Goal: Task Accomplishment & Management: Manage account settings

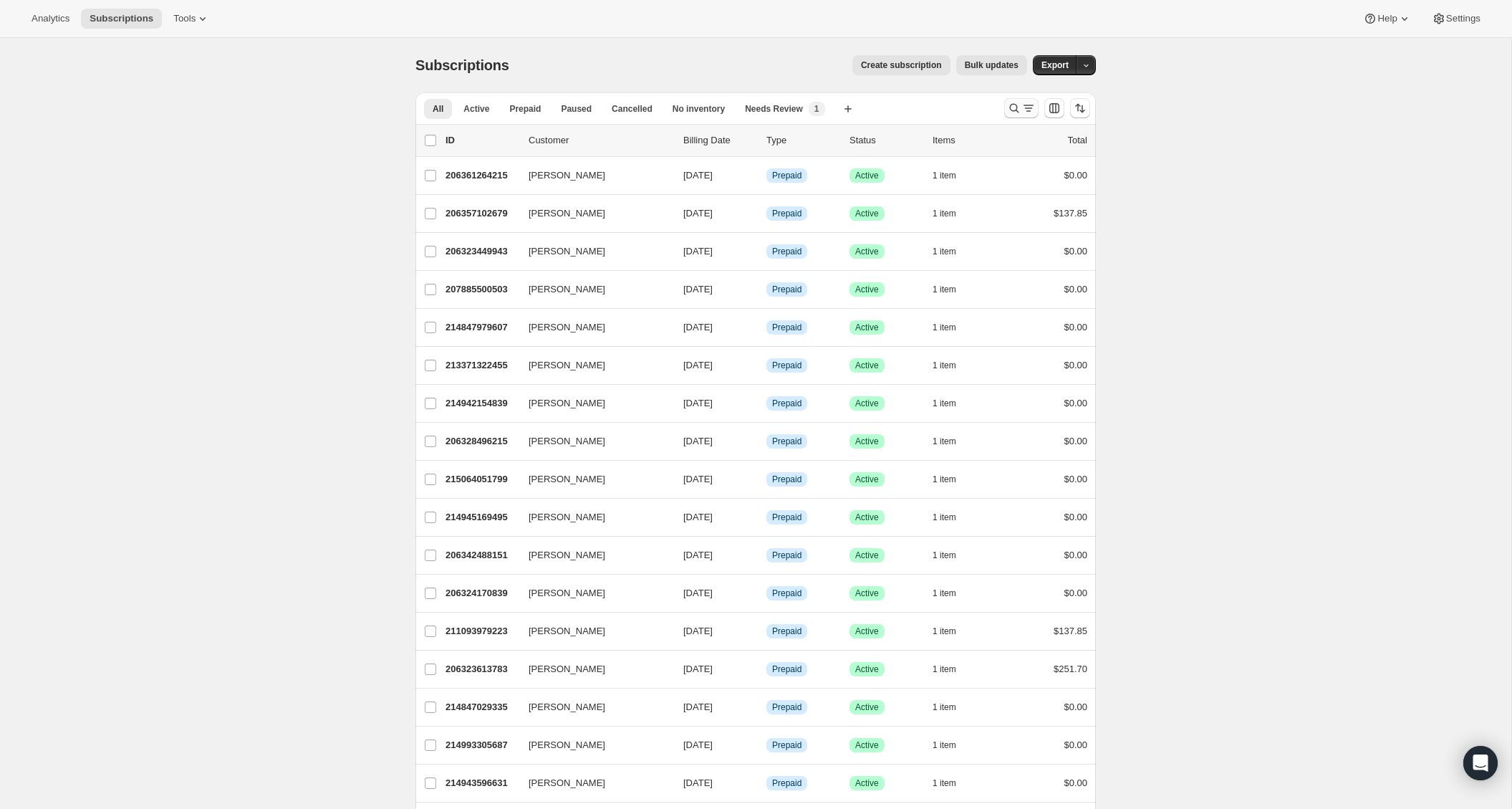
click at [1017, 110] on icon "Search and filter results" at bounding box center [1014, 109] width 15 height 15
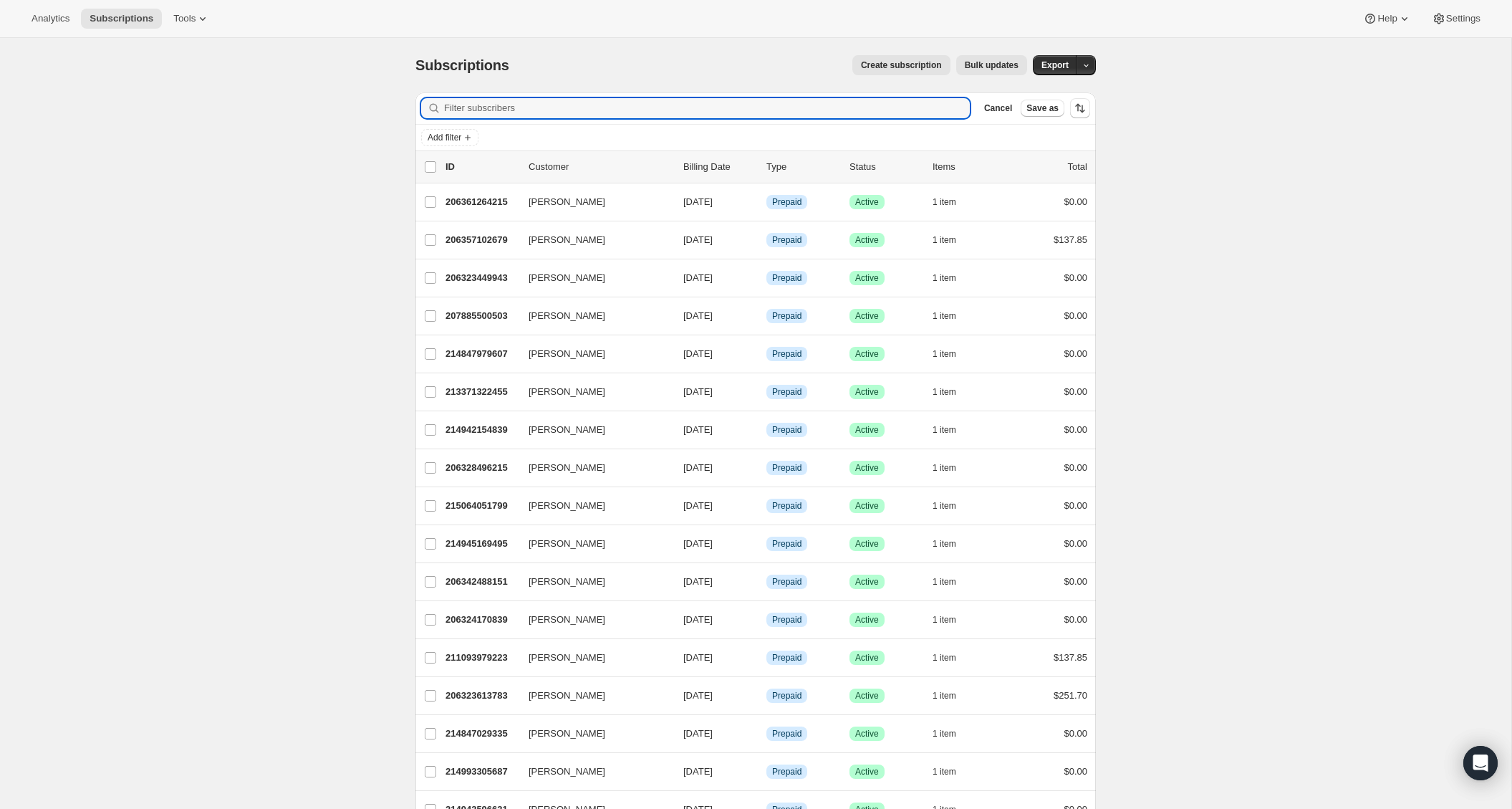
paste input "robyn.dangelica@gmail.com"
type input "robyn.dangelica@gmail.com"
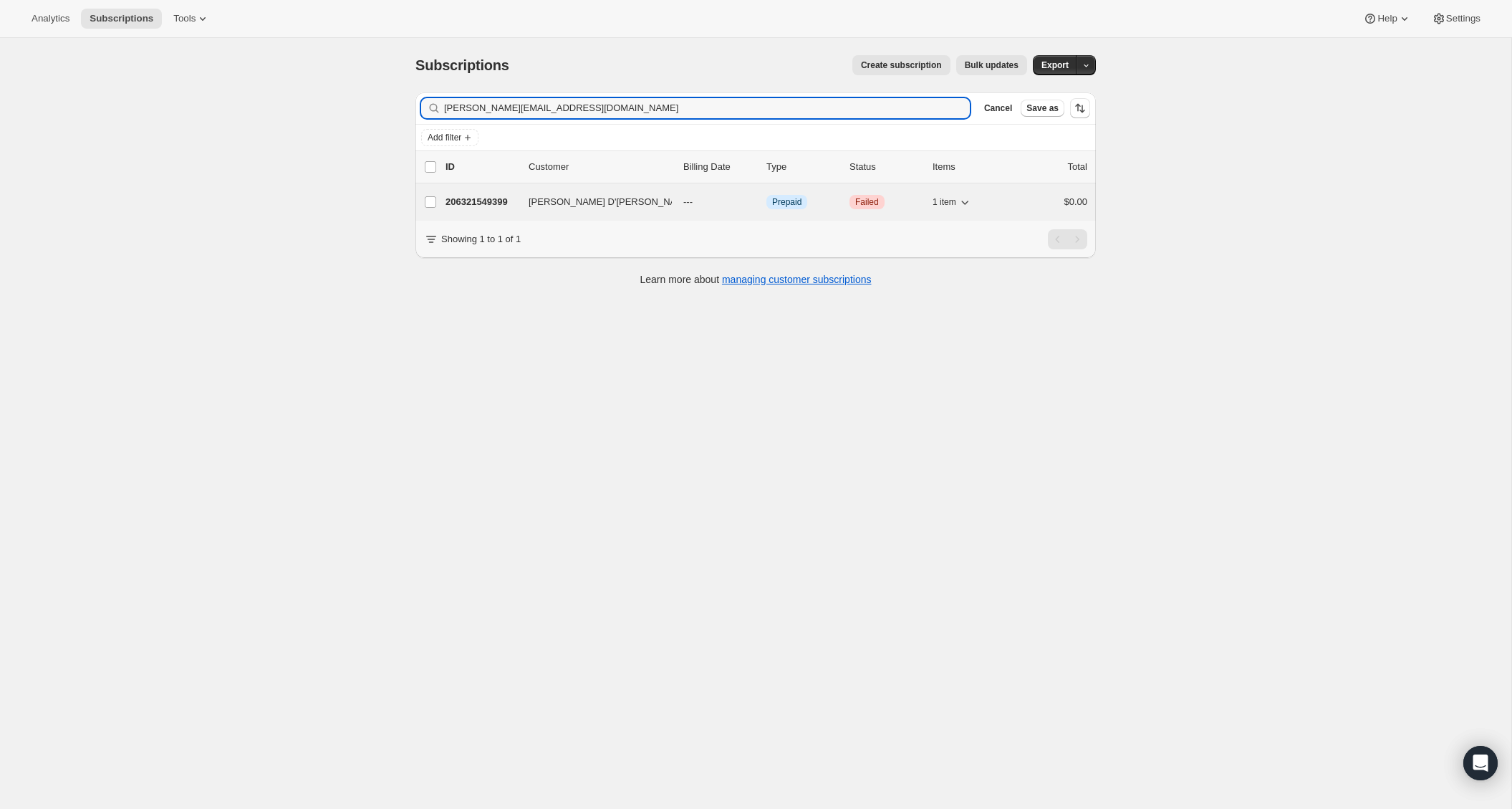
click at [467, 200] on p "206321549399" at bounding box center [482, 202] width 72 height 15
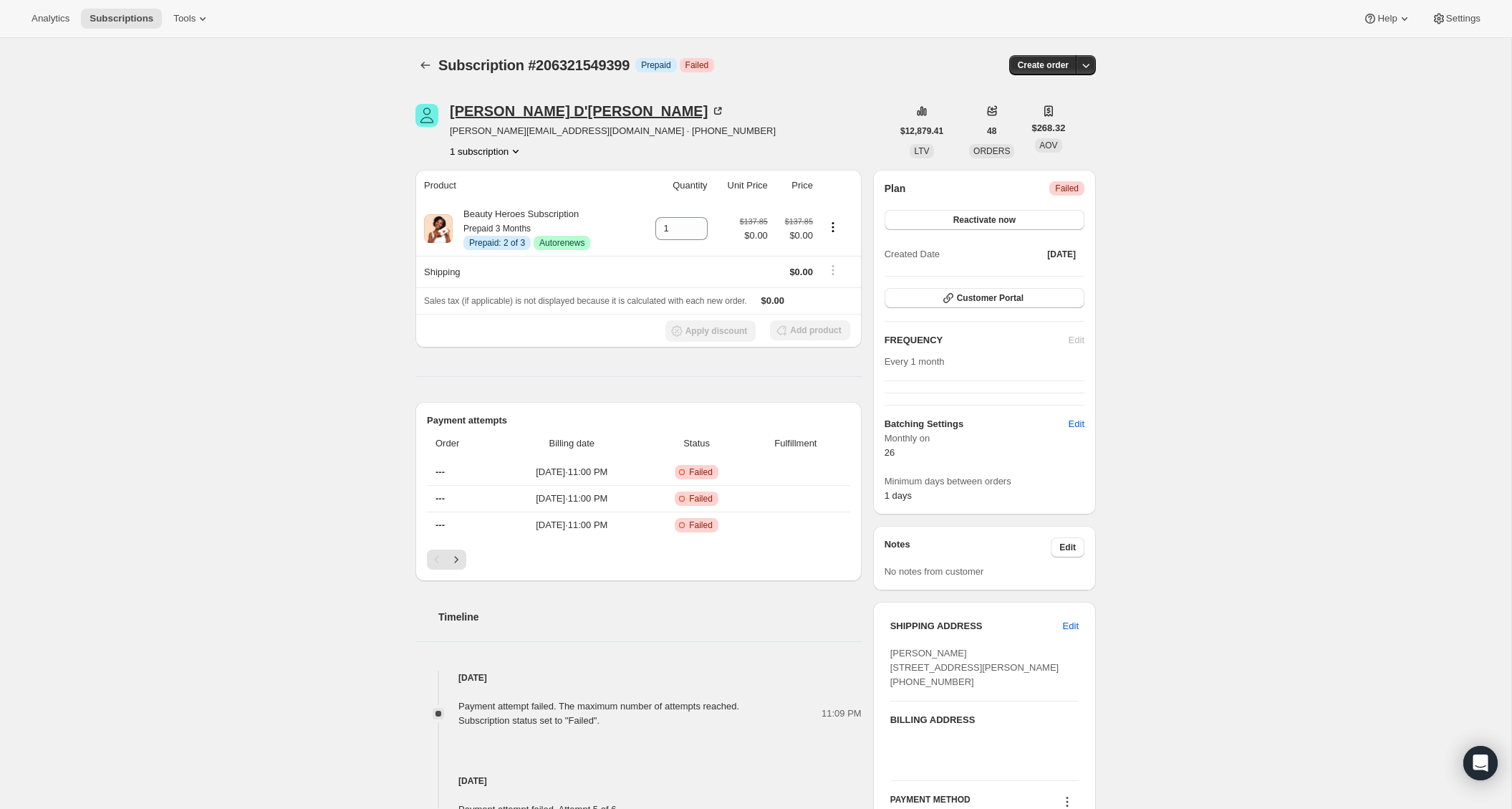
click at [511, 106] on div "Robyn D'Angelica" at bounding box center [587, 111] width 275 height 15
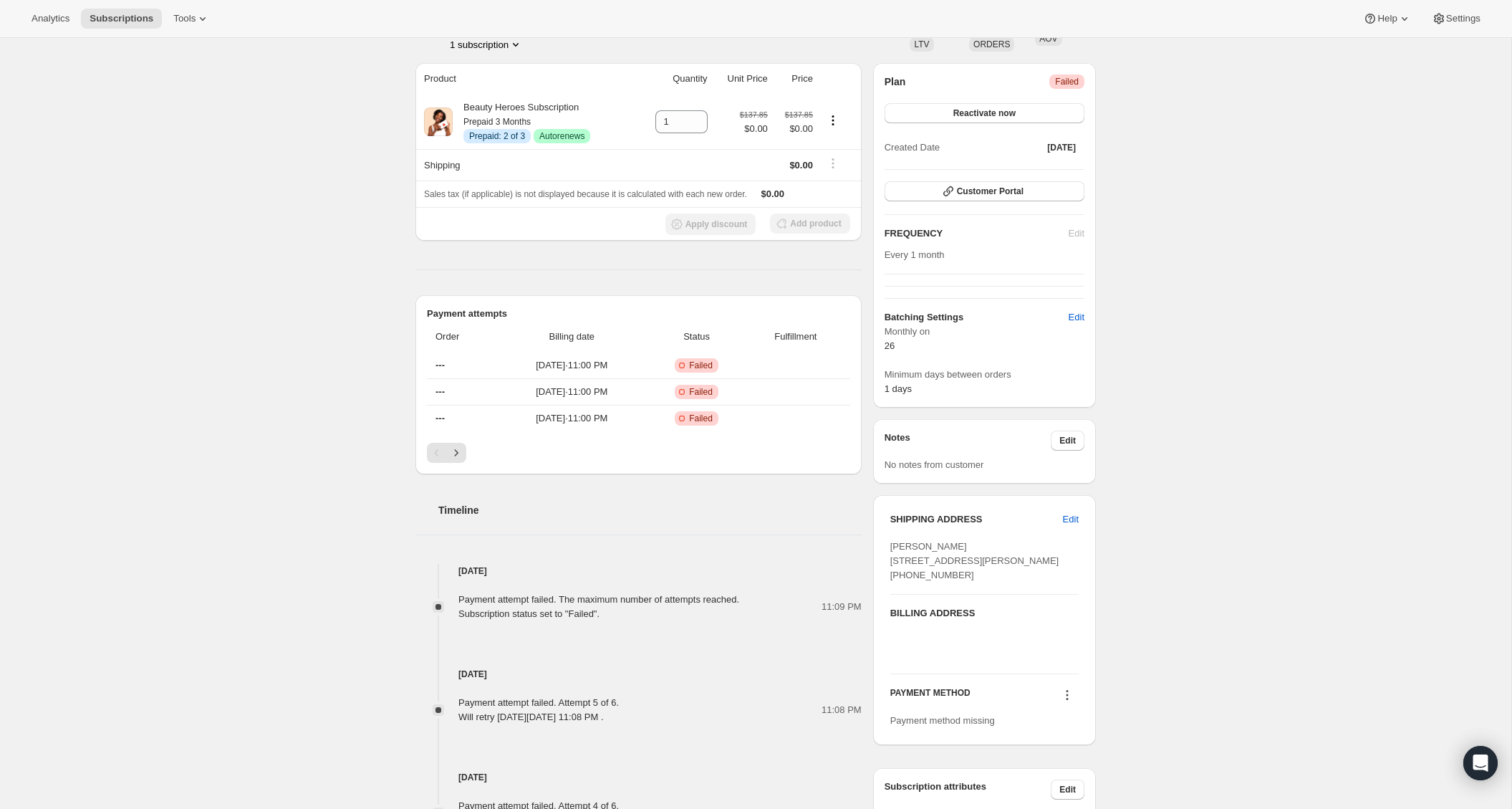
scroll to position [128, 0]
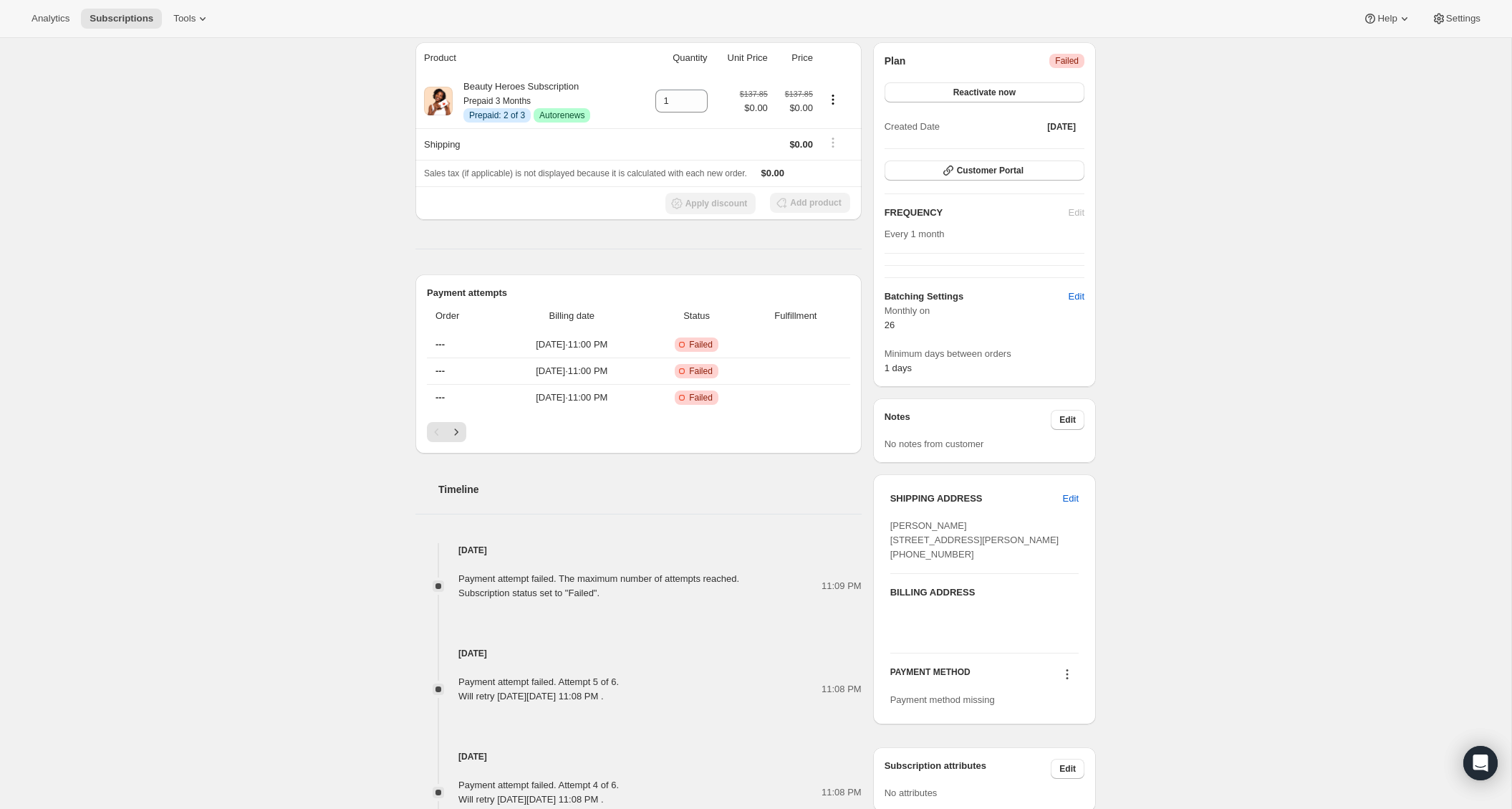
click at [1064, 682] on icon at bounding box center [1068, 675] width 15 height 15
click at [1060, 753] on span "Add credit card" at bounding box center [1046, 754] width 62 height 11
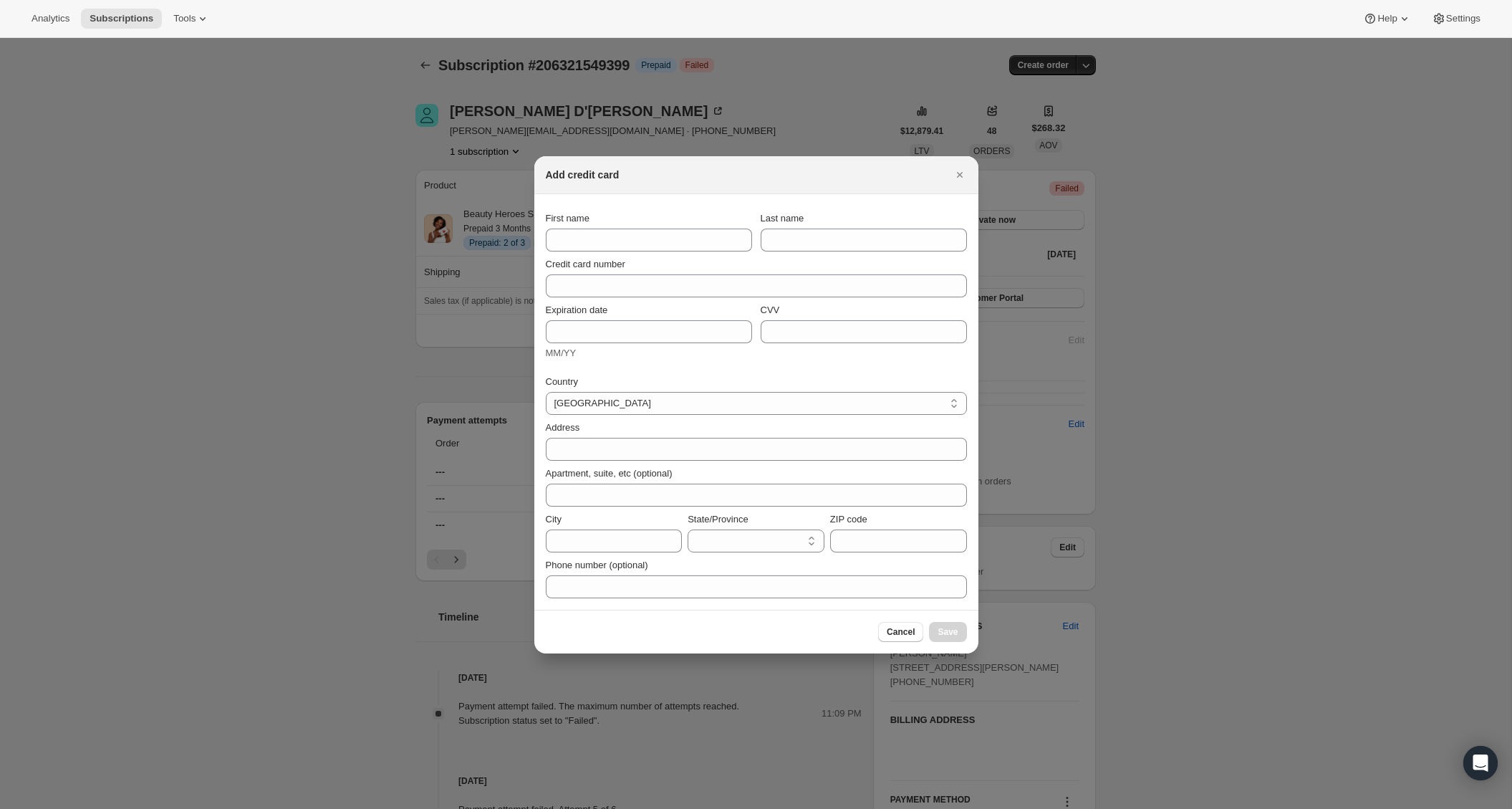
scroll to position [0, 0]
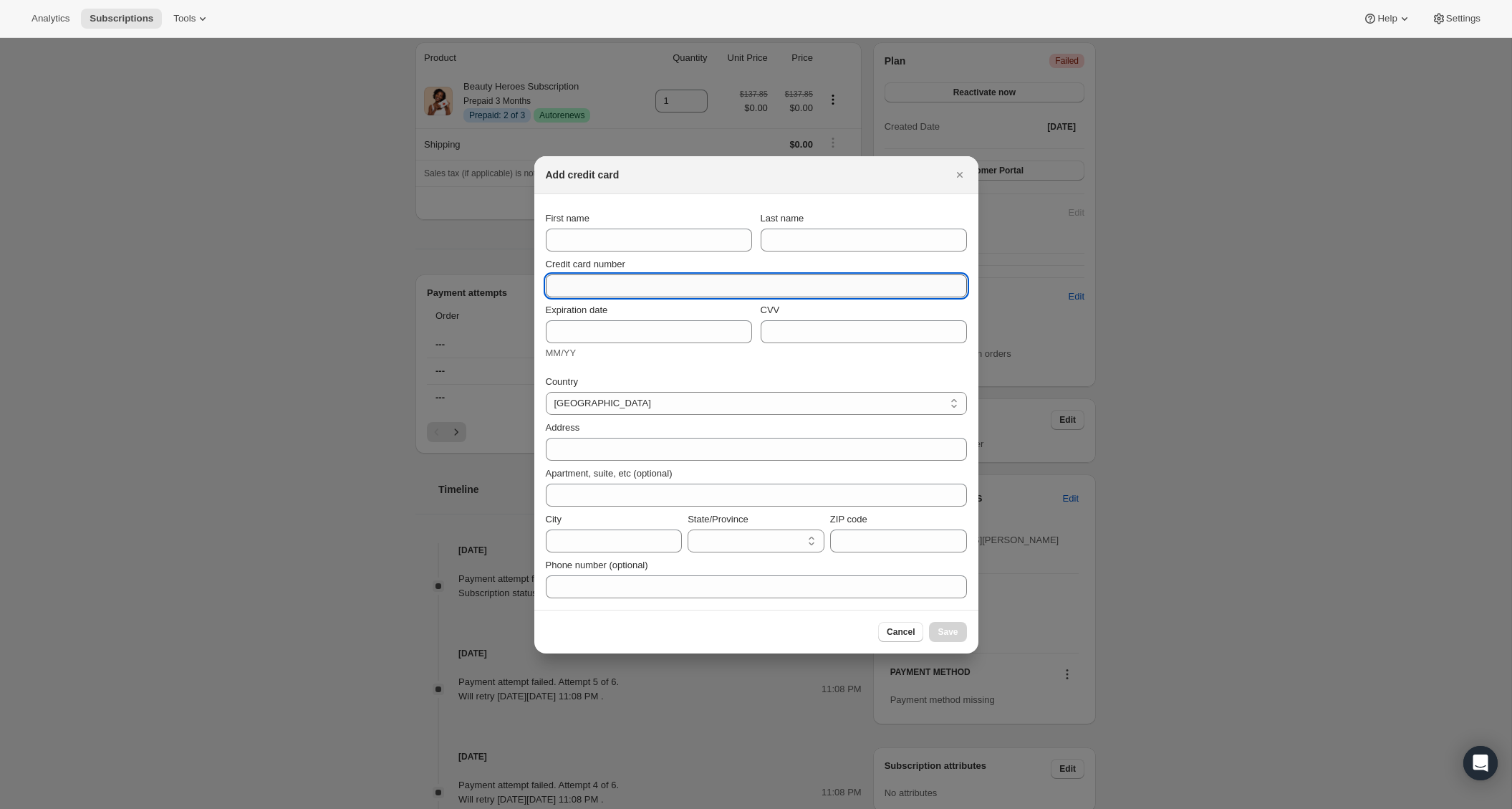
click at [635, 283] on input "Credit card number" at bounding box center [750, 286] width 410 height 23
click at [607, 284] on input "Credit card number" at bounding box center [750, 286] width 410 height 23
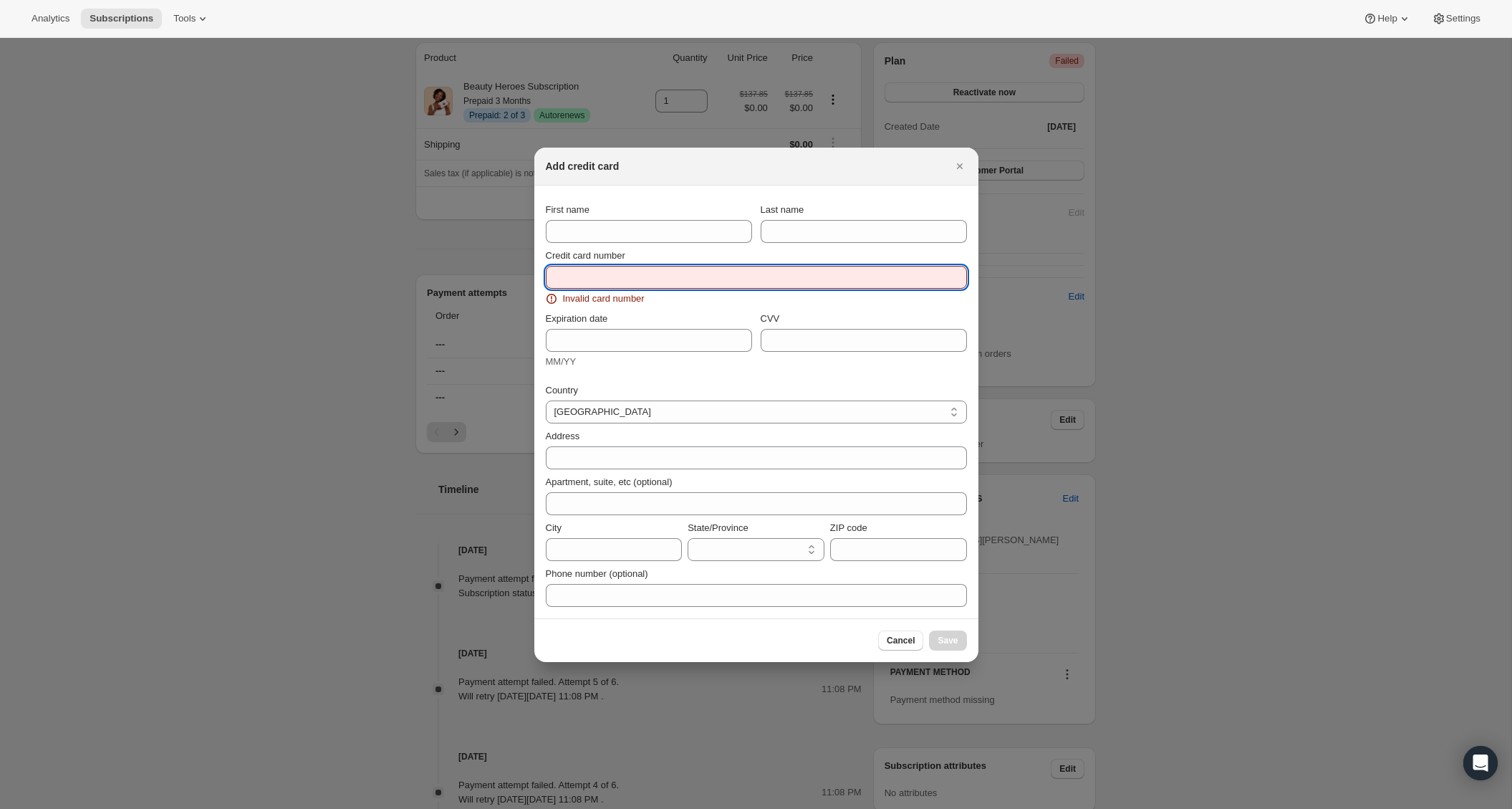
click at [593, 271] on input "Credit card number" at bounding box center [750, 277] width 410 height 23
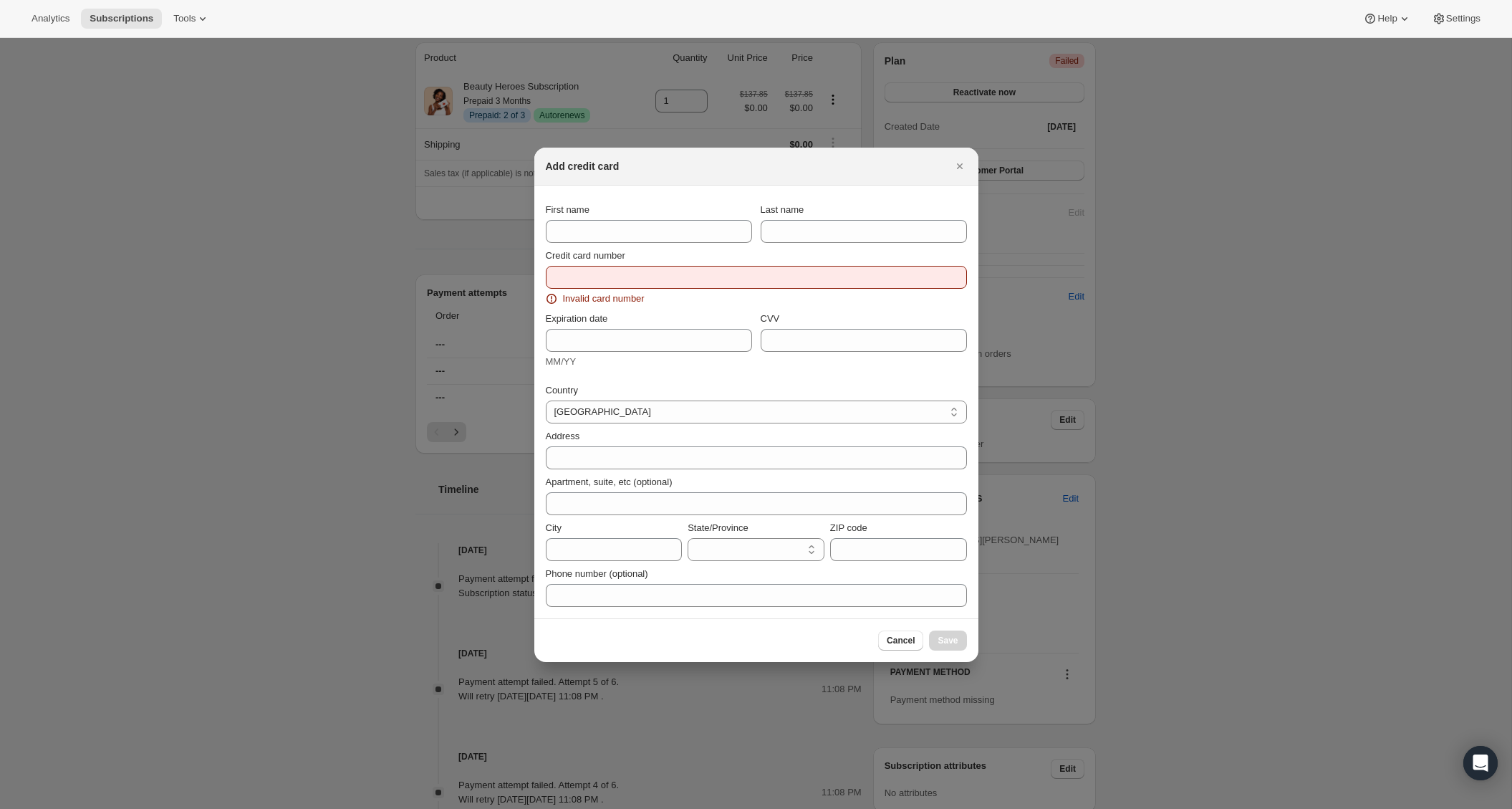
click at [963, 178] on div "Add credit card" at bounding box center [756, 167] width 444 height 38
click at [960, 166] on icon "Close" at bounding box center [959, 166] width 6 height 6
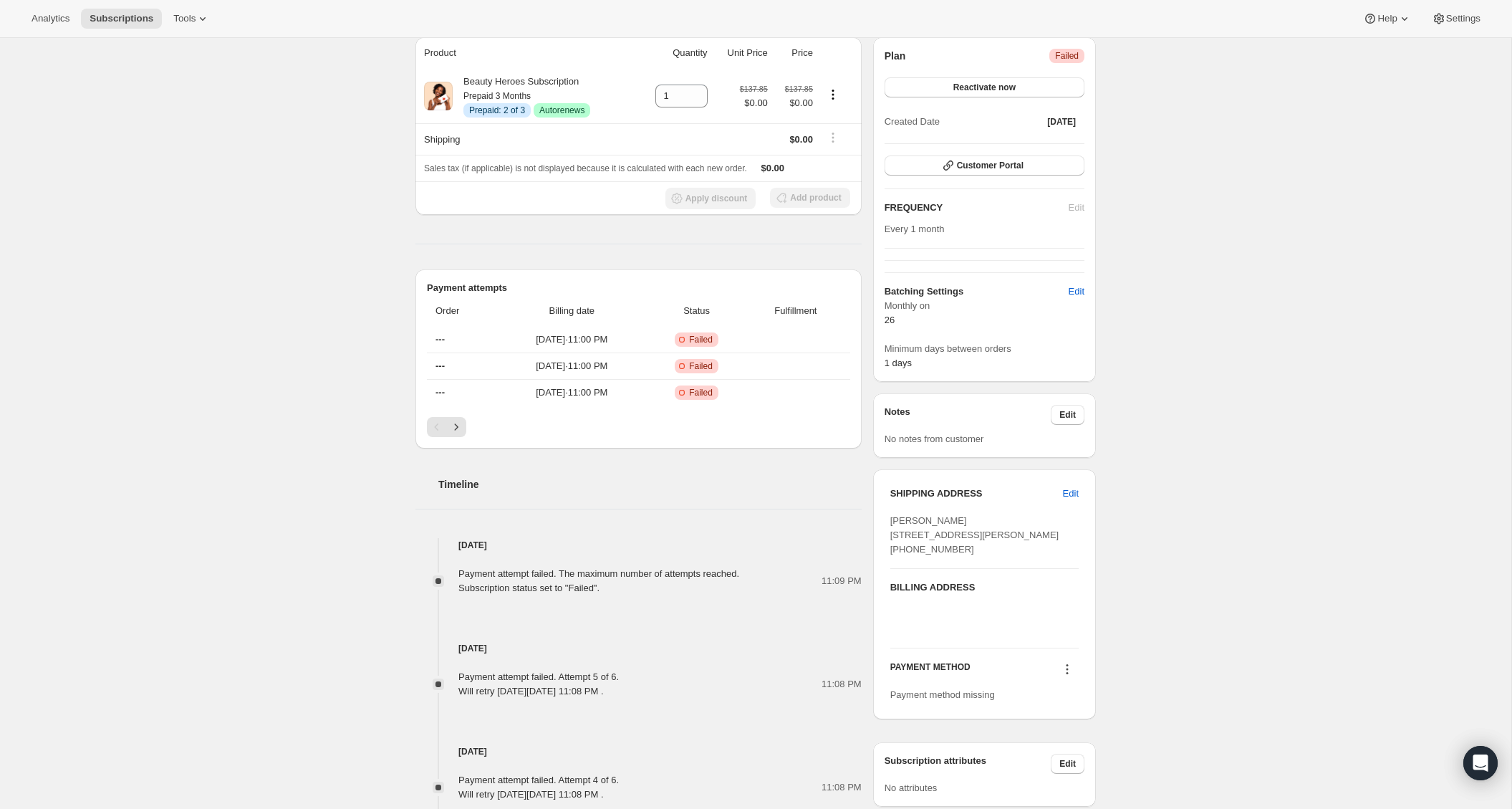
scroll to position [226, 0]
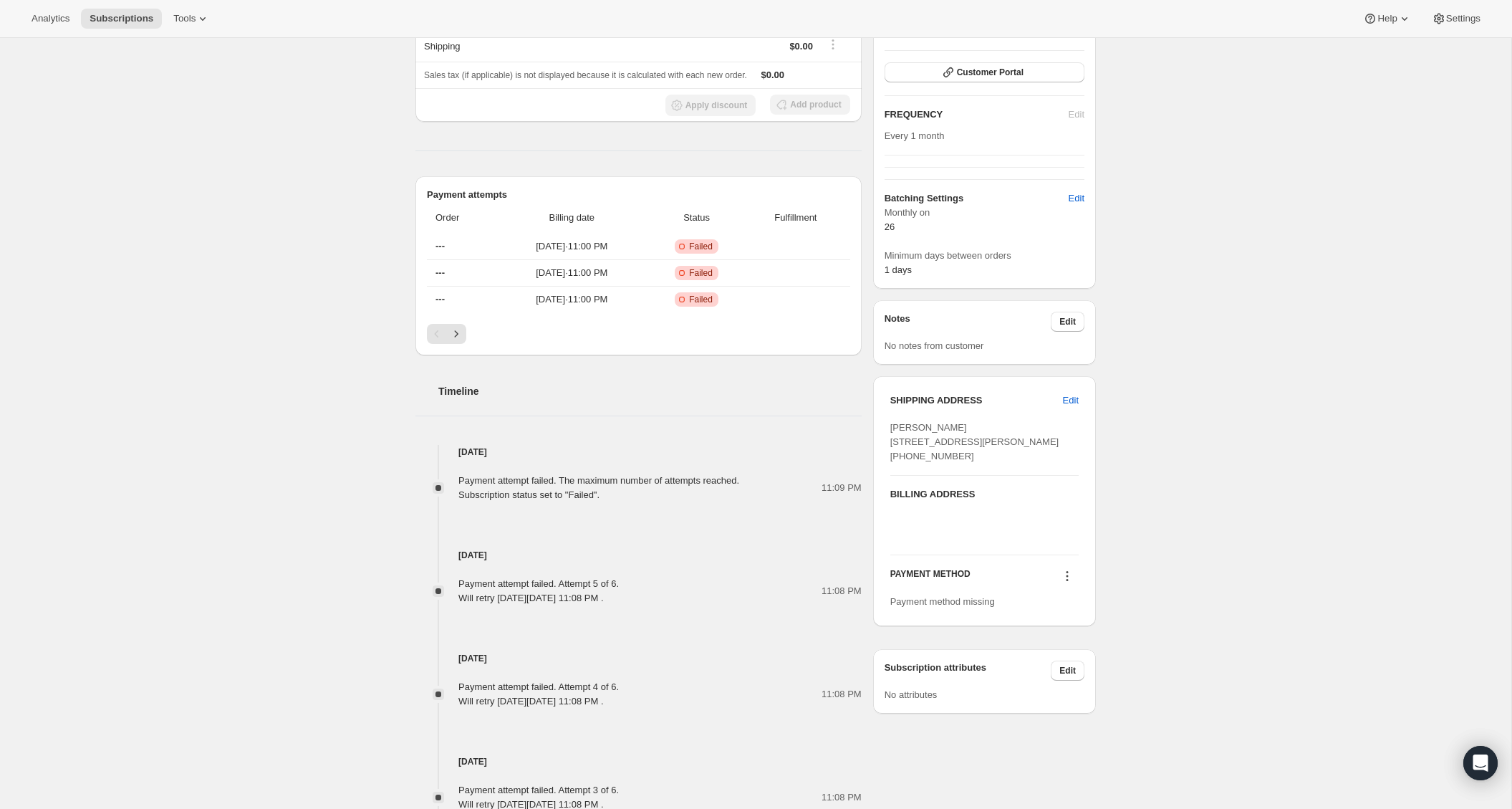
click at [1066, 573] on icon at bounding box center [1067, 572] width 2 height 2
click at [1063, 633] on span "Select payment method" at bounding box center [1064, 631] width 98 height 11
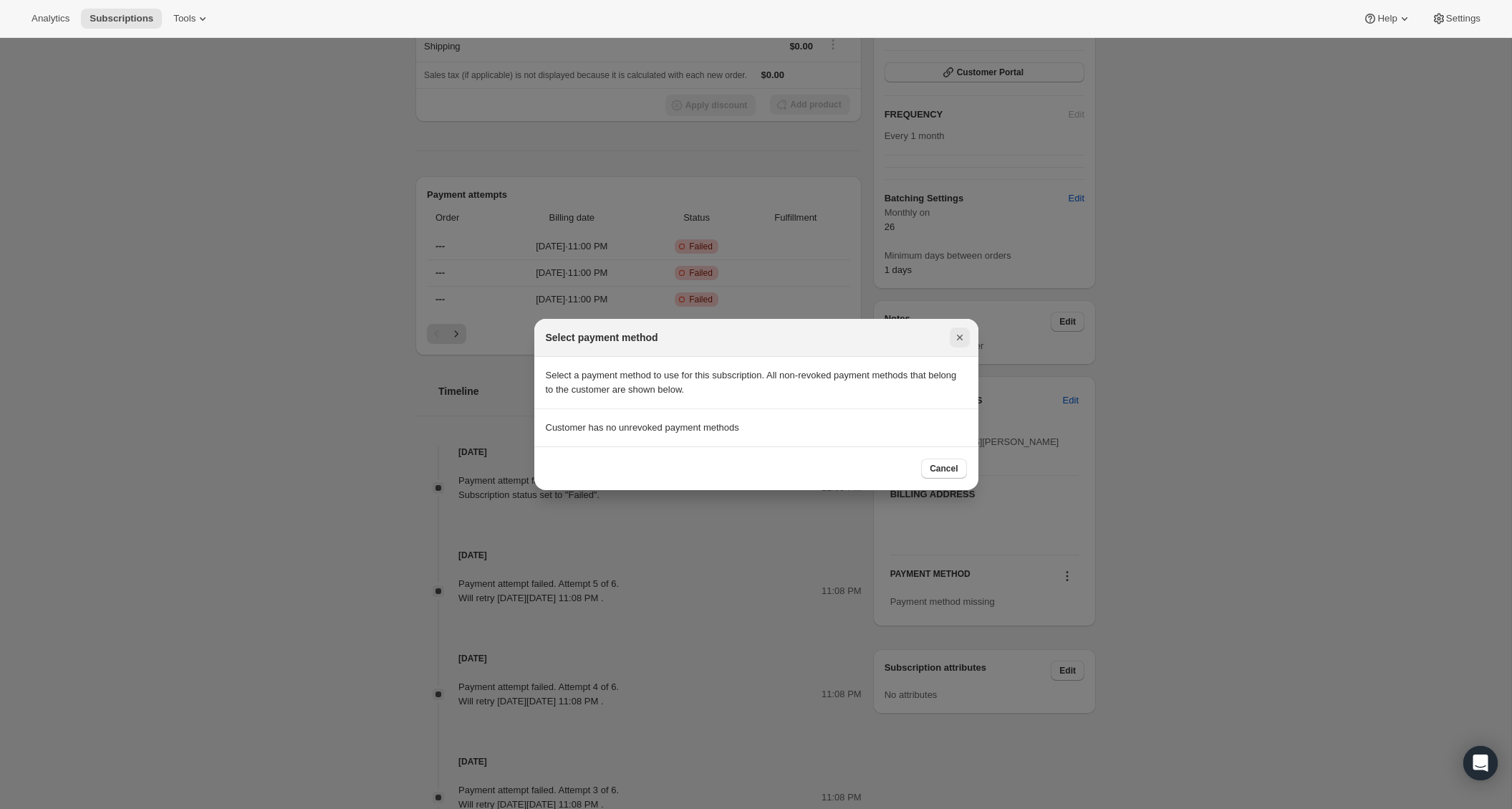
click at [955, 325] on div "Select payment method" at bounding box center [756, 338] width 444 height 38
click at [961, 338] on icon "Close" at bounding box center [960, 338] width 15 height 15
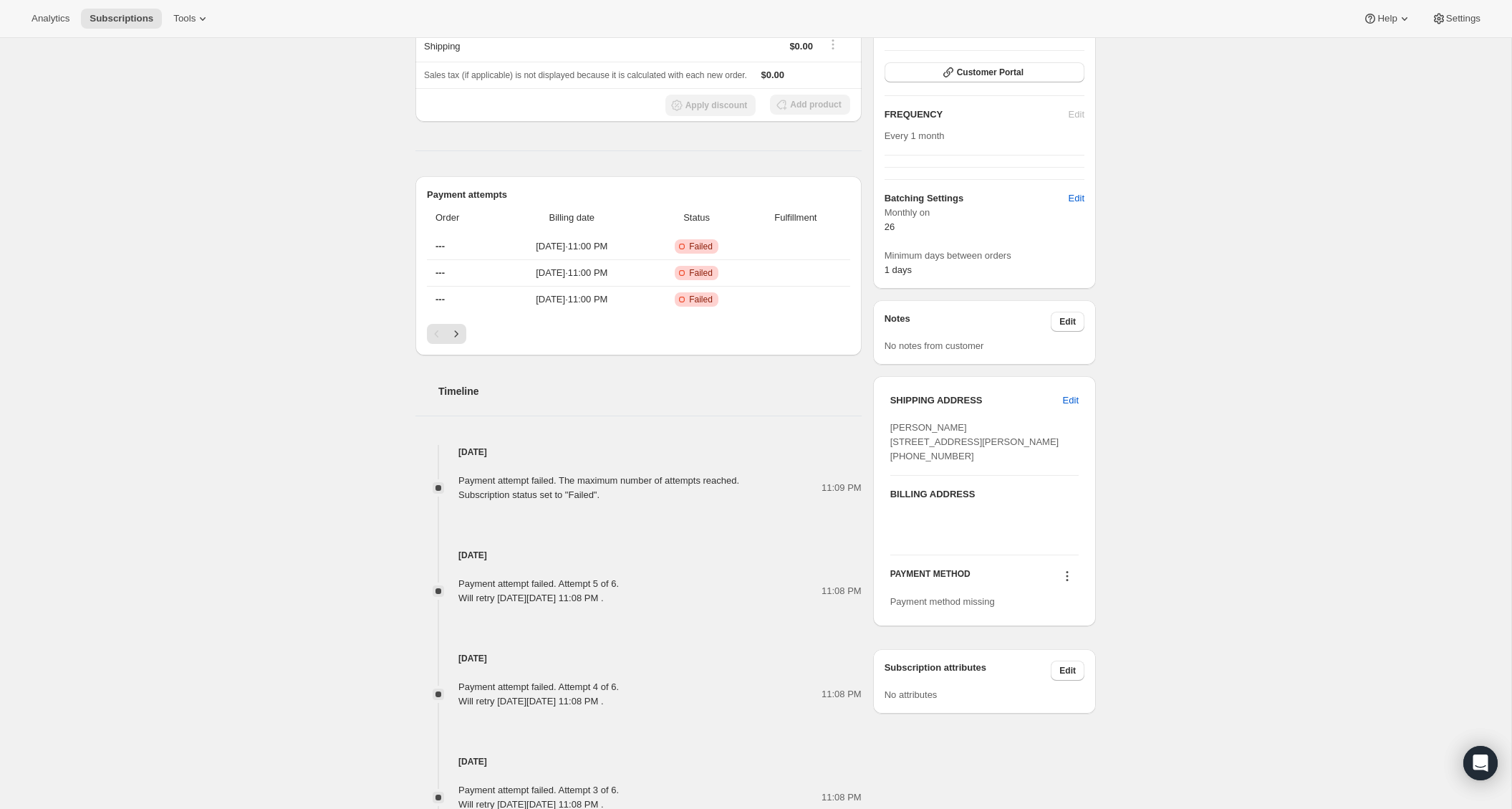
click at [1070, 588] on div at bounding box center [1067, 578] width 23 height 19
click at [1064, 583] on icon at bounding box center [1068, 576] width 15 height 15
click at [1148, 597] on div "Subscription #206321549399. This page is ready Subscription #206321549399 Info …" at bounding box center [756, 407] width 1511 height 1190
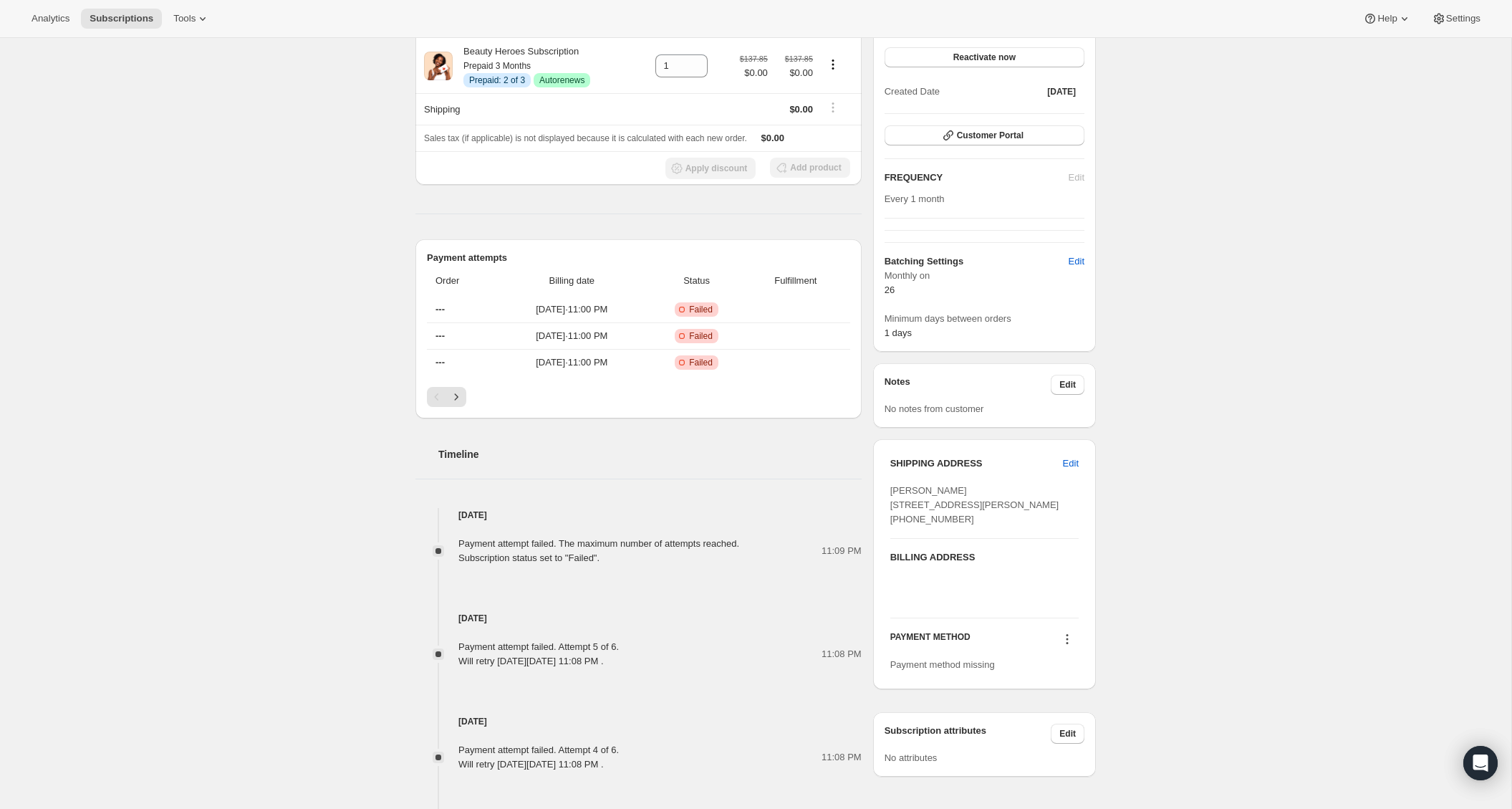
scroll to position [175, 0]
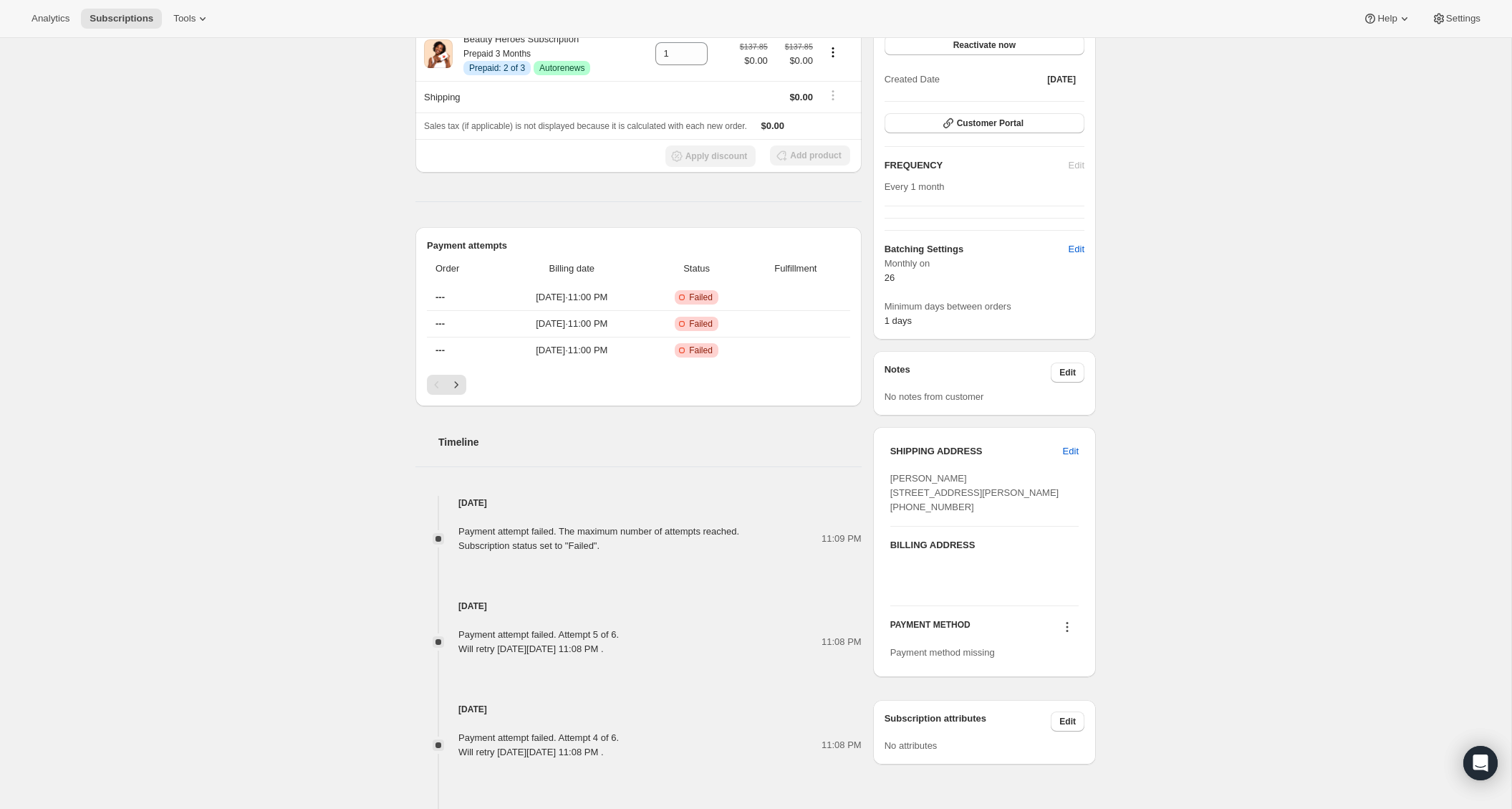
click at [1065, 634] on icon at bounding box center [1068, 628] width 15 height 15
click at [1066, 700] on span "Add credit card" at bounding box center [1064, 708] width 98 height 15
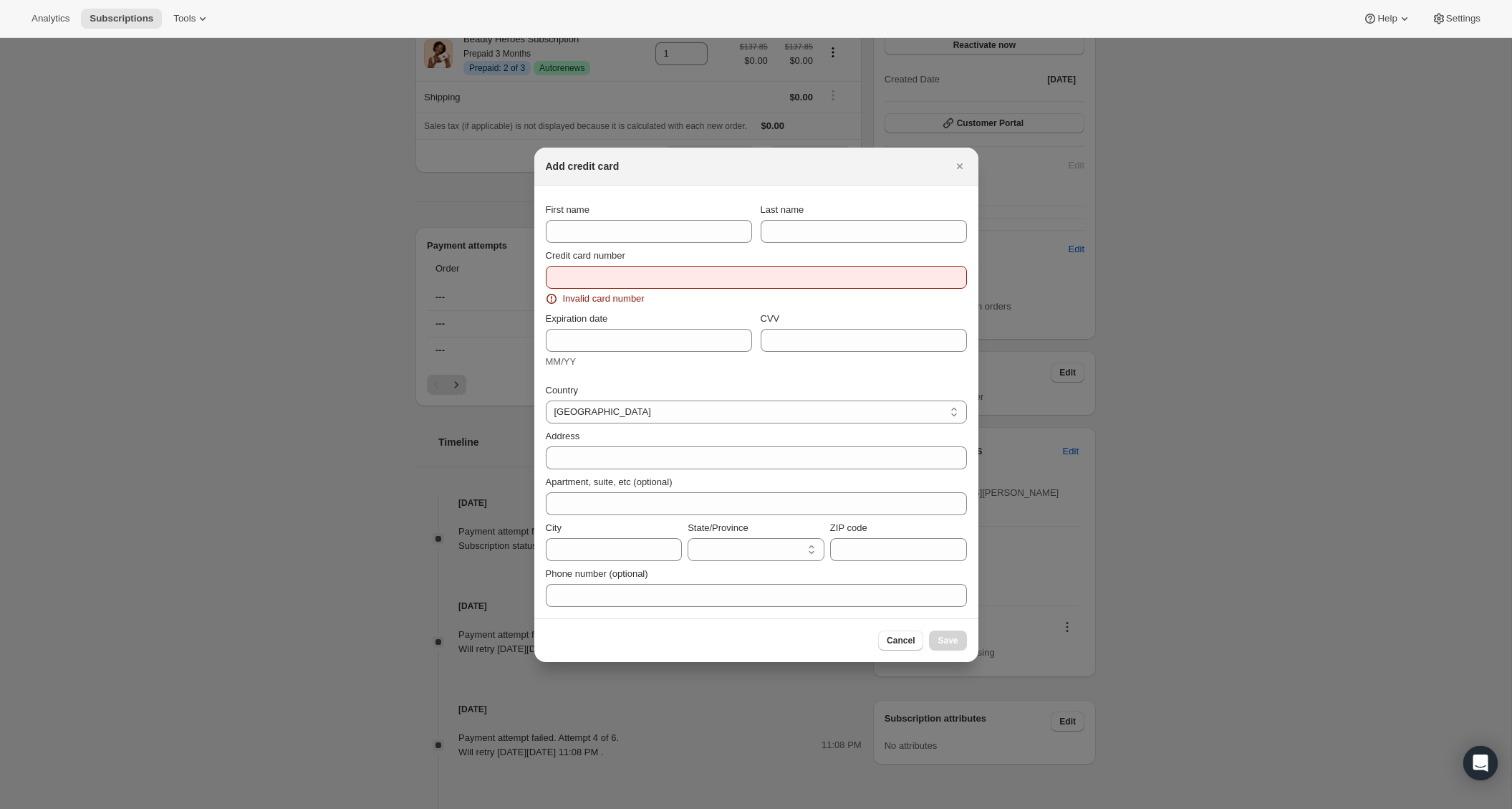
scroll to position [0, 0]
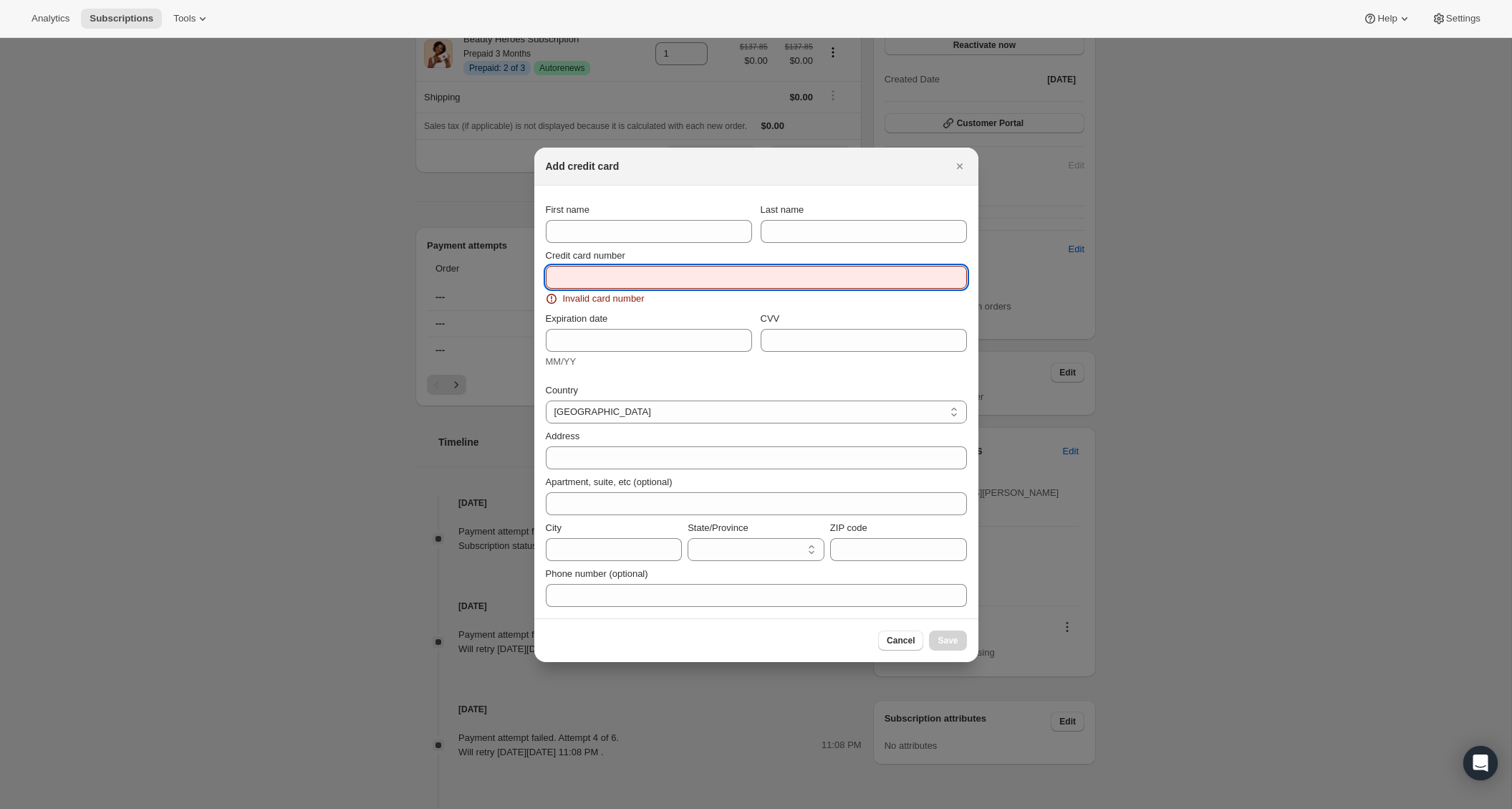
click at [676, 273] on input "Credit card number" at bounding box center [750, 277] width 410 height 23
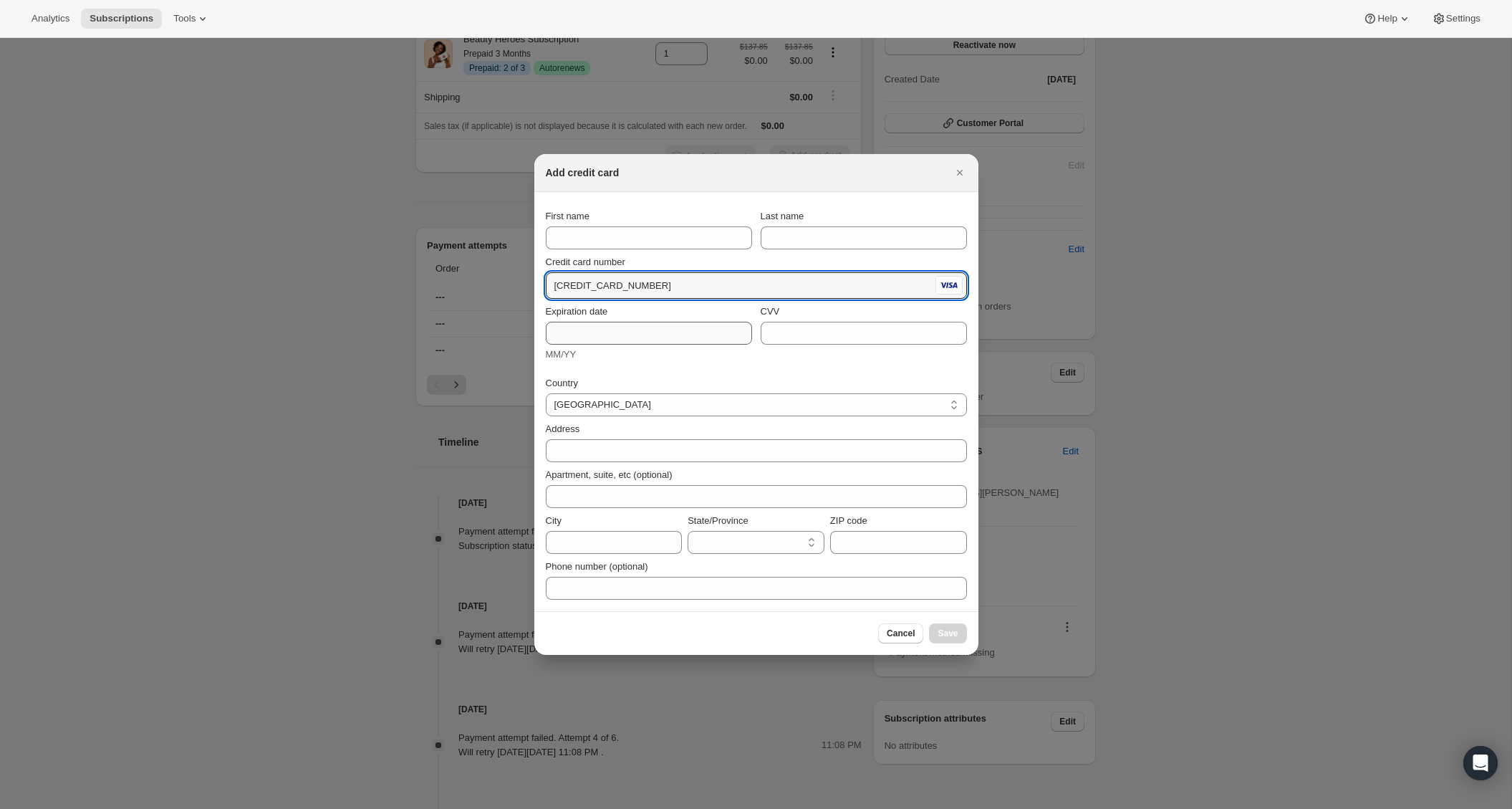
type input "4342 5624 2493 7587"
click at [590, 327] on input "Expiration date" at bounding box center [648, 333] width 206 height 23
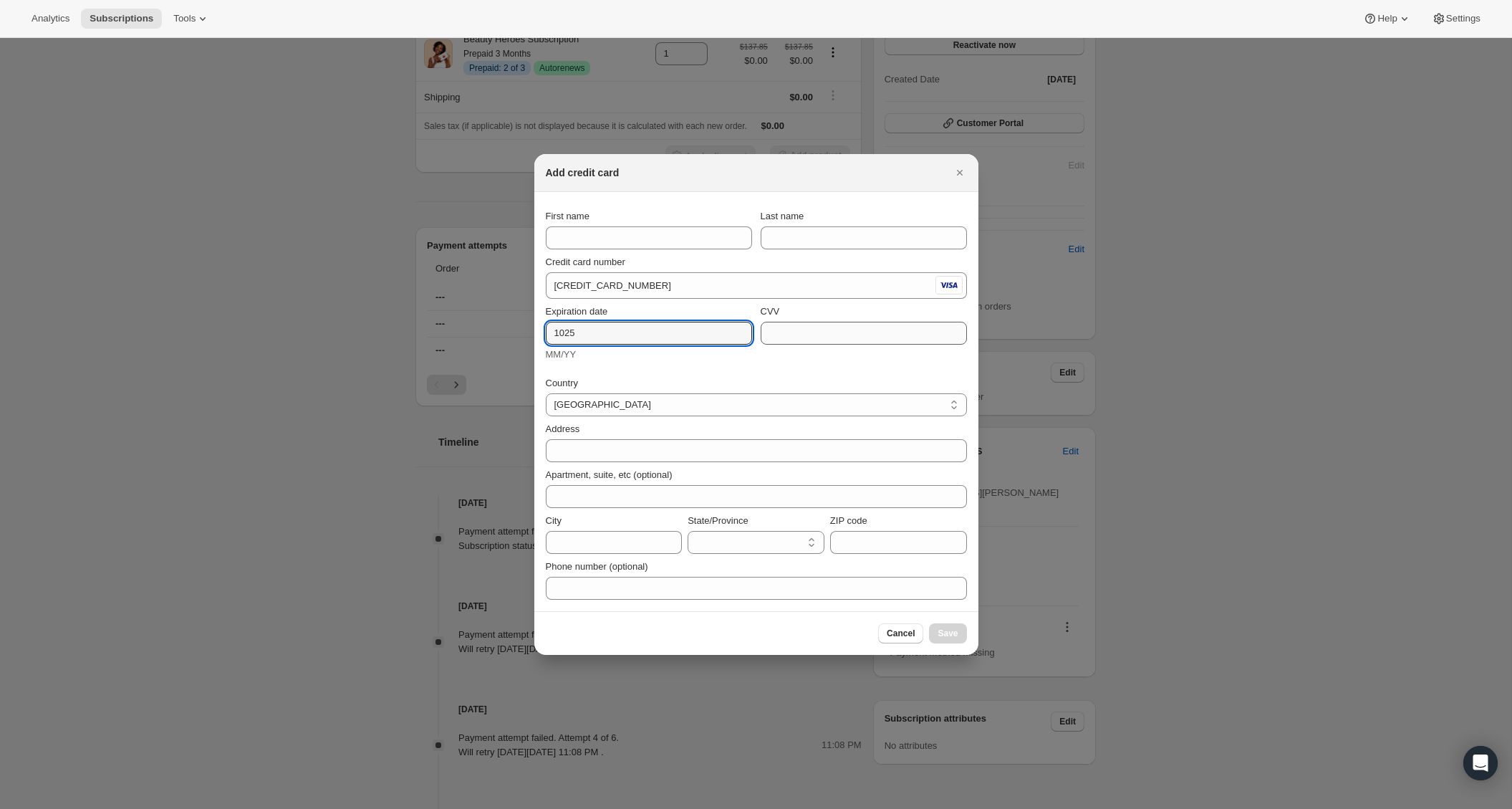
type input "1025"
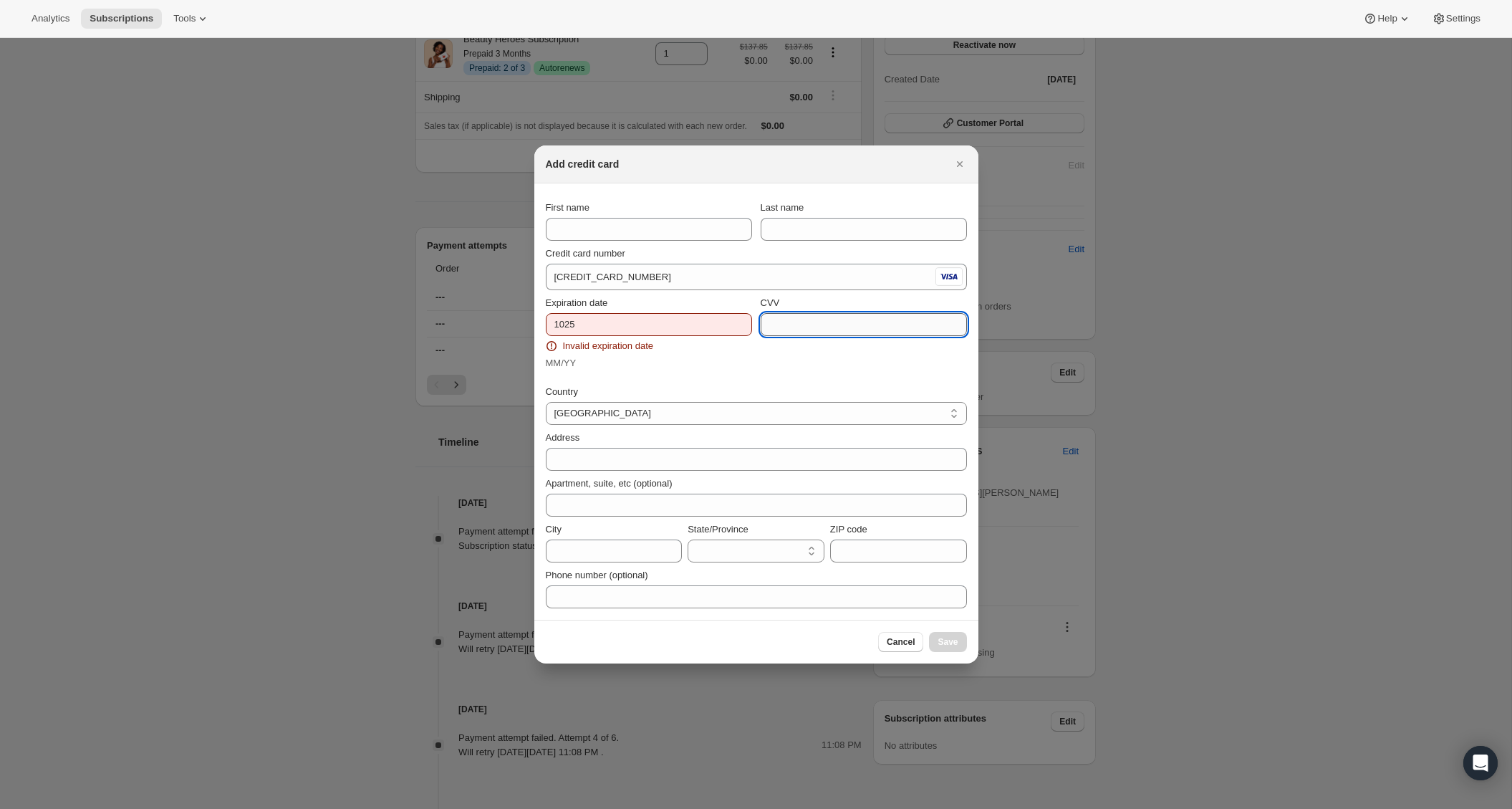
click at [797, 331] on input "CVV" at bounding box center [864, 324] width 206 height 23
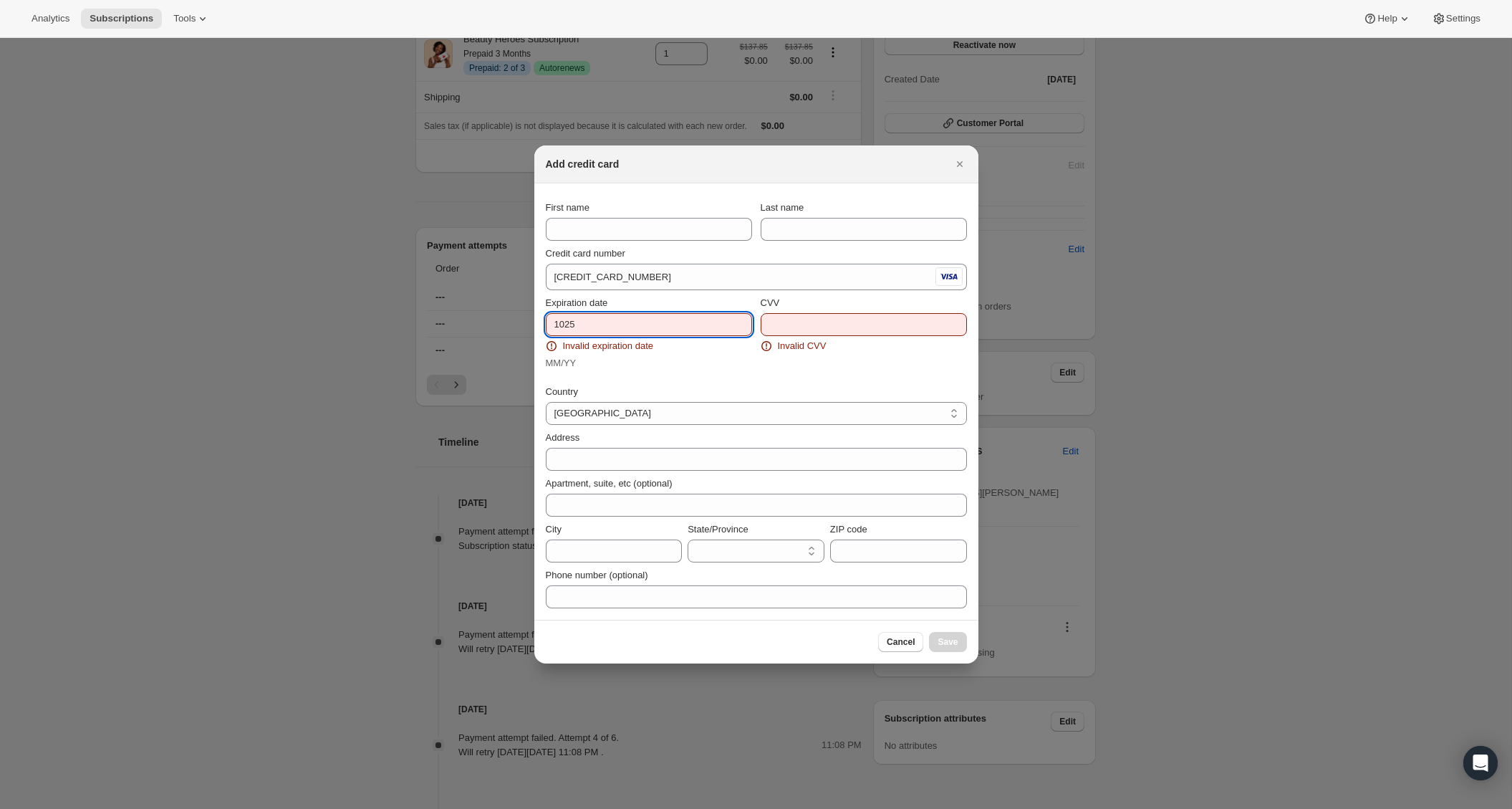
click at [563, 326] on input "1025" at bounding box center [648, 324] width 206 height 23
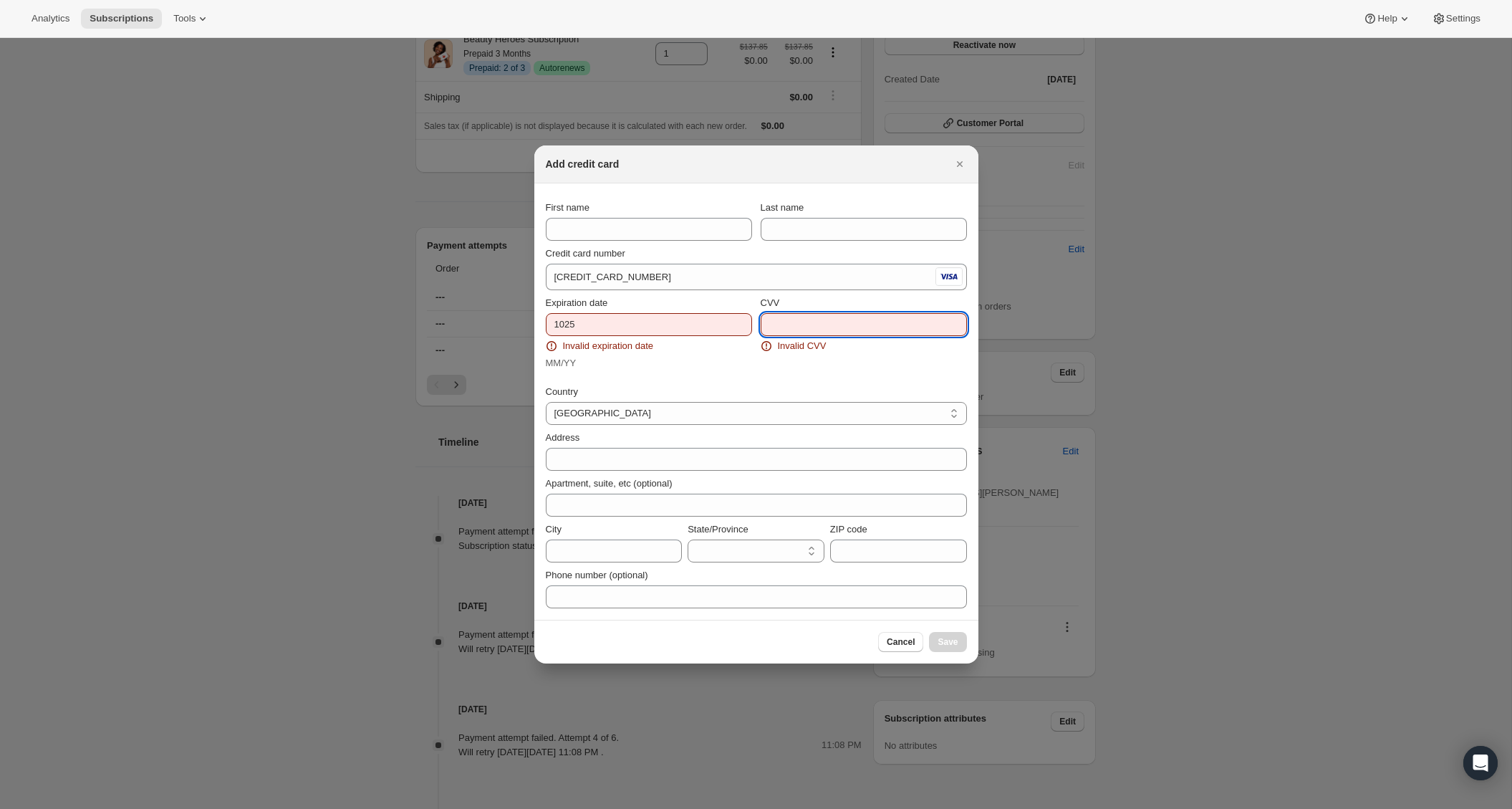
click at [804, 334] on input "CVV" at bounding box center [864, 324] width 206 height 23
type input "790"
click at [567, 323] on input "1025" at bounding box center [648, 324] width 206 height 23
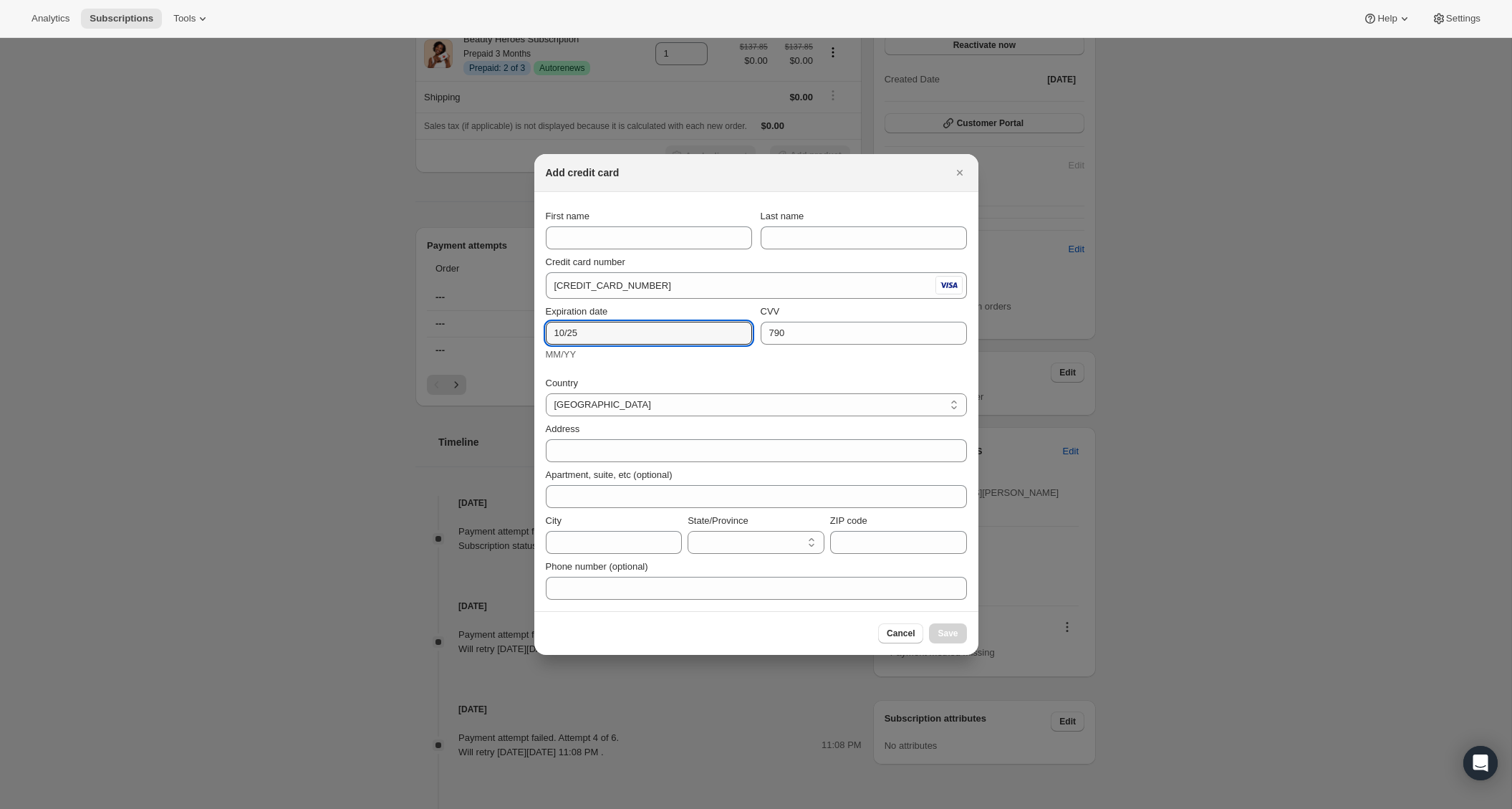
type input "10/25"
click at [689, 240] on input "First name" at bounding box center [648, 237] width 206 height 23
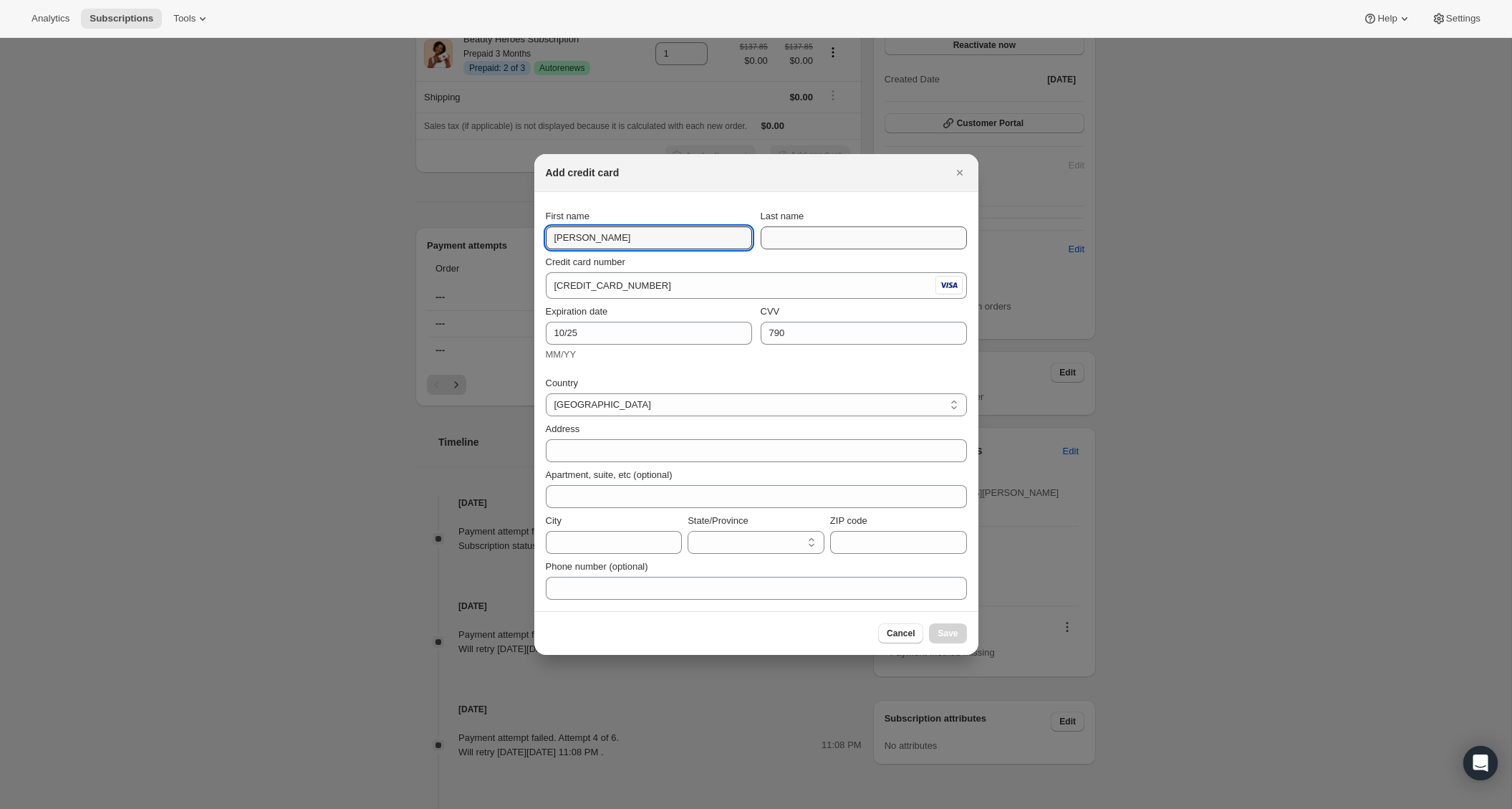
type input "[PERSON_NAME]"
click at [821, 244] on input "Last name" at bounding box center [864, 237] width 206 height 23
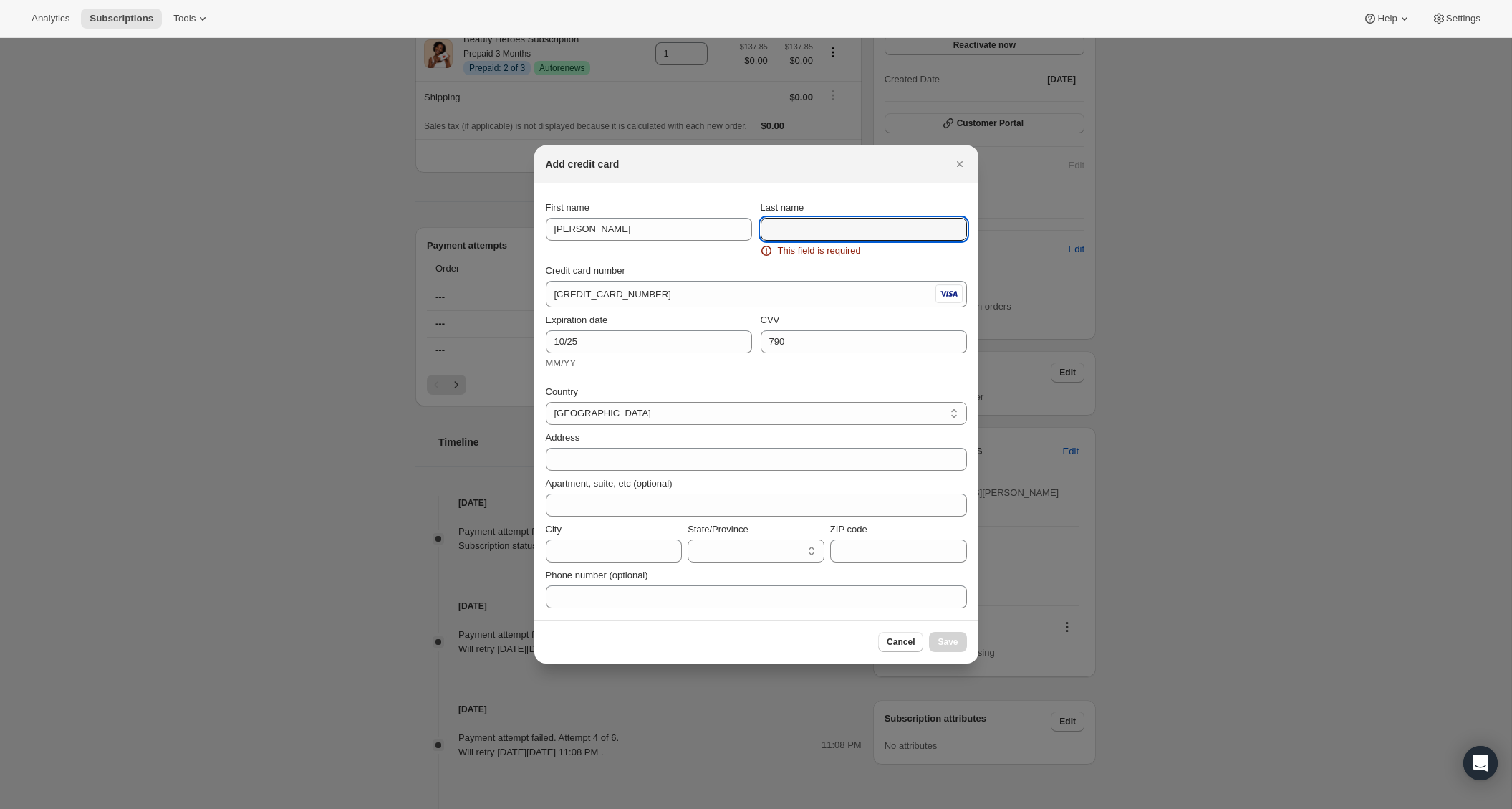
paste input "D'[PERSON_NAME]"
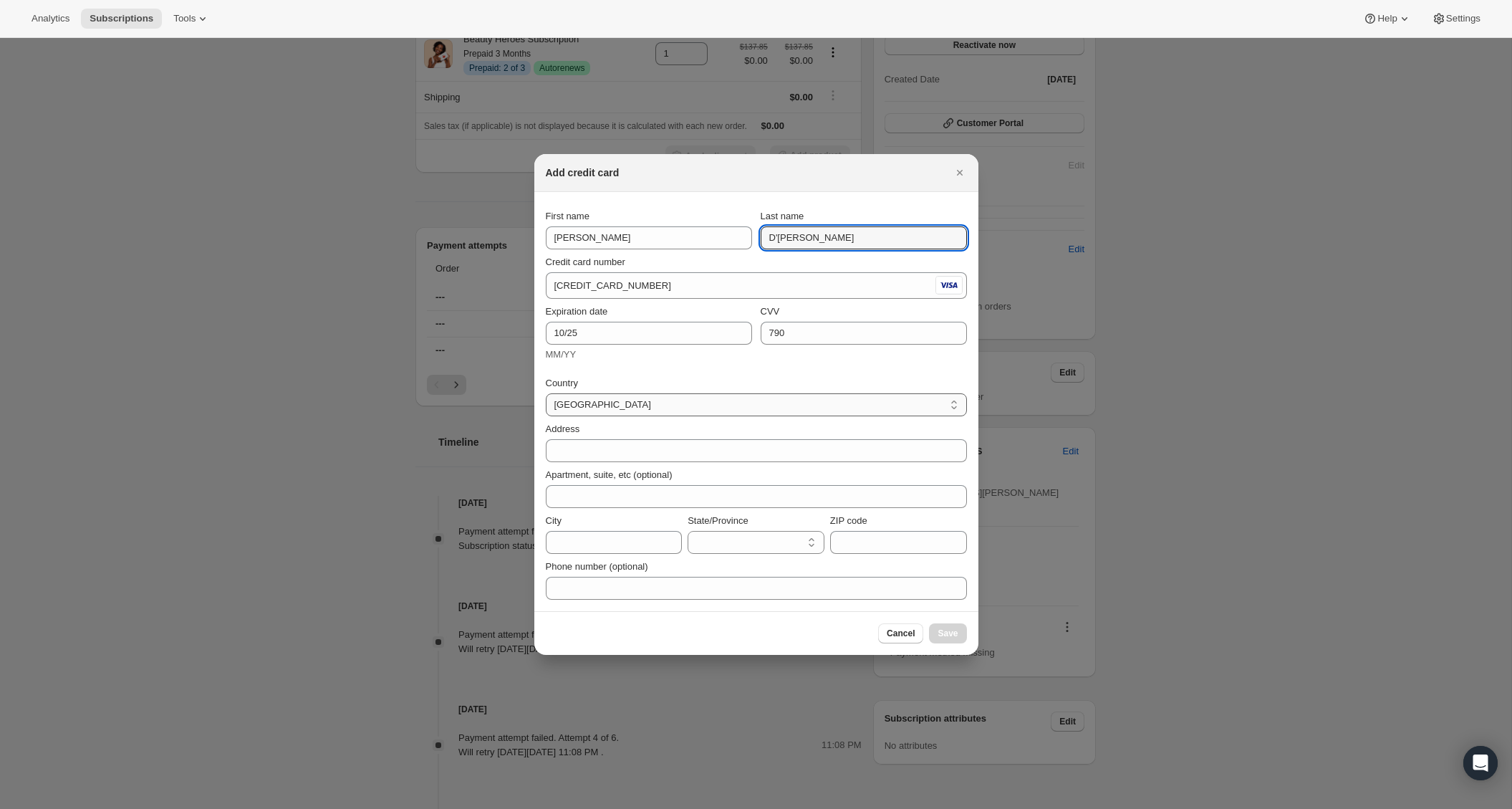
type input "D'[PERSON_NAME]"
click at [679, 406] on select "Albania Australia Austria Bahamas Bahrain Belgium Bermuda Bosnia And Herzegovin…" at bounding box center [756, 404] width 422 height 23
select select "US"
click at [546, 393] on select "Albania Australia Austria Bahamas Bahrain Belgium Bermuda Bosnia And Herzegovin…" at bounding box center [756, 404] width 422 height 23
select select "AL"
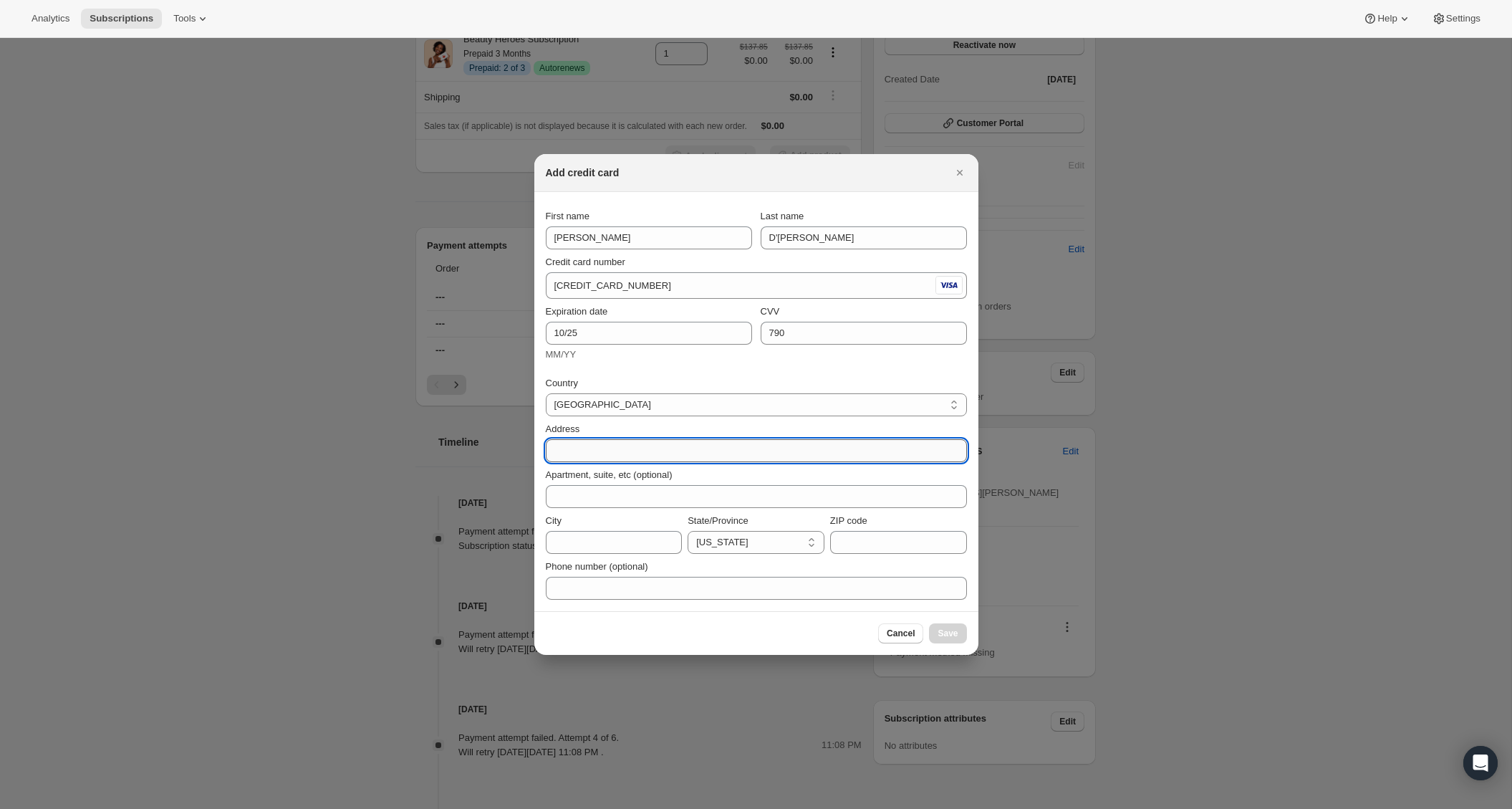
click at [665, 450] on input "Address" at bounding box center [756, 450] width 422 height 23
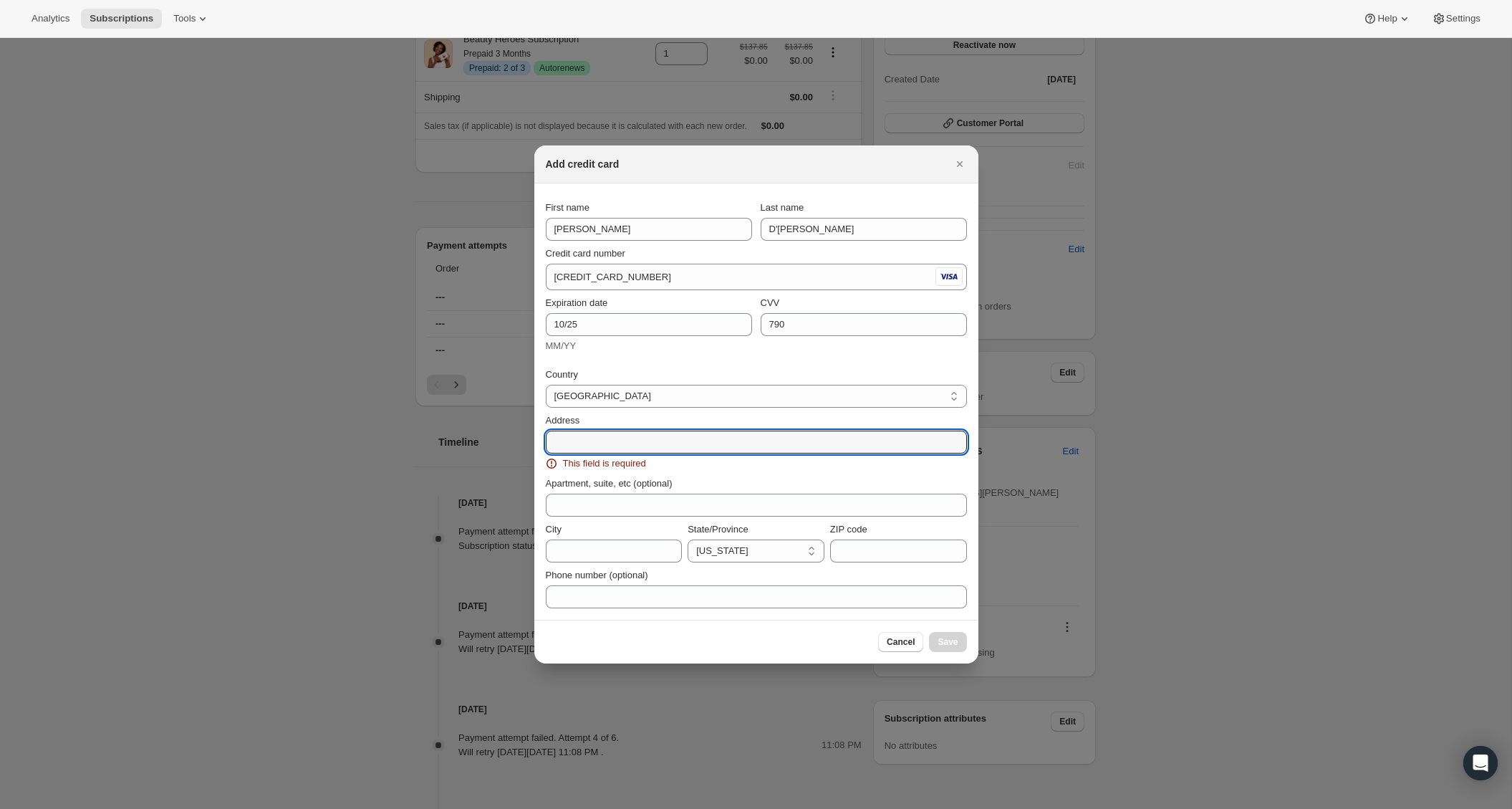
paste input "37 San Felipe Way"
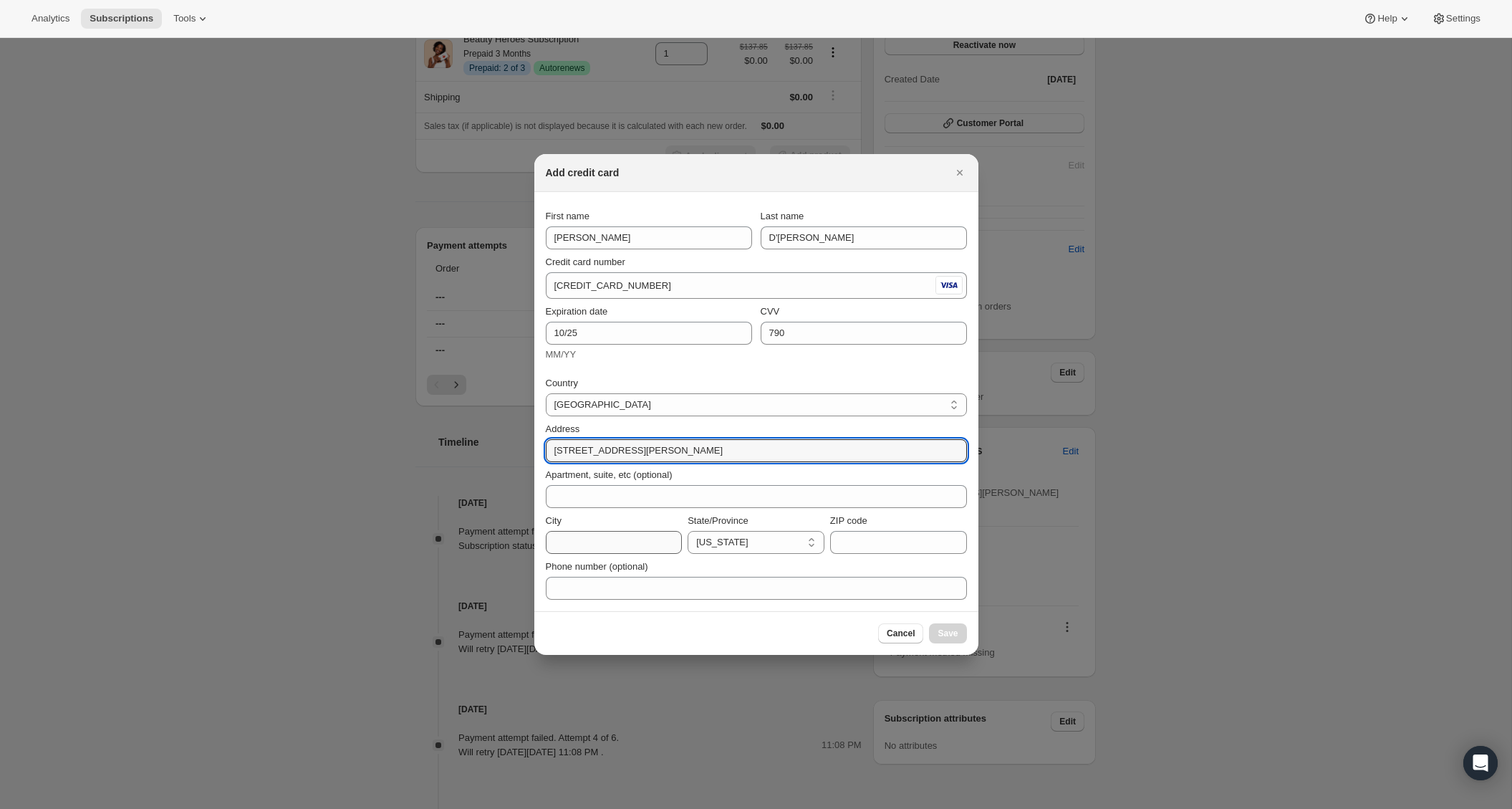
type input "37 San Felipe Way"
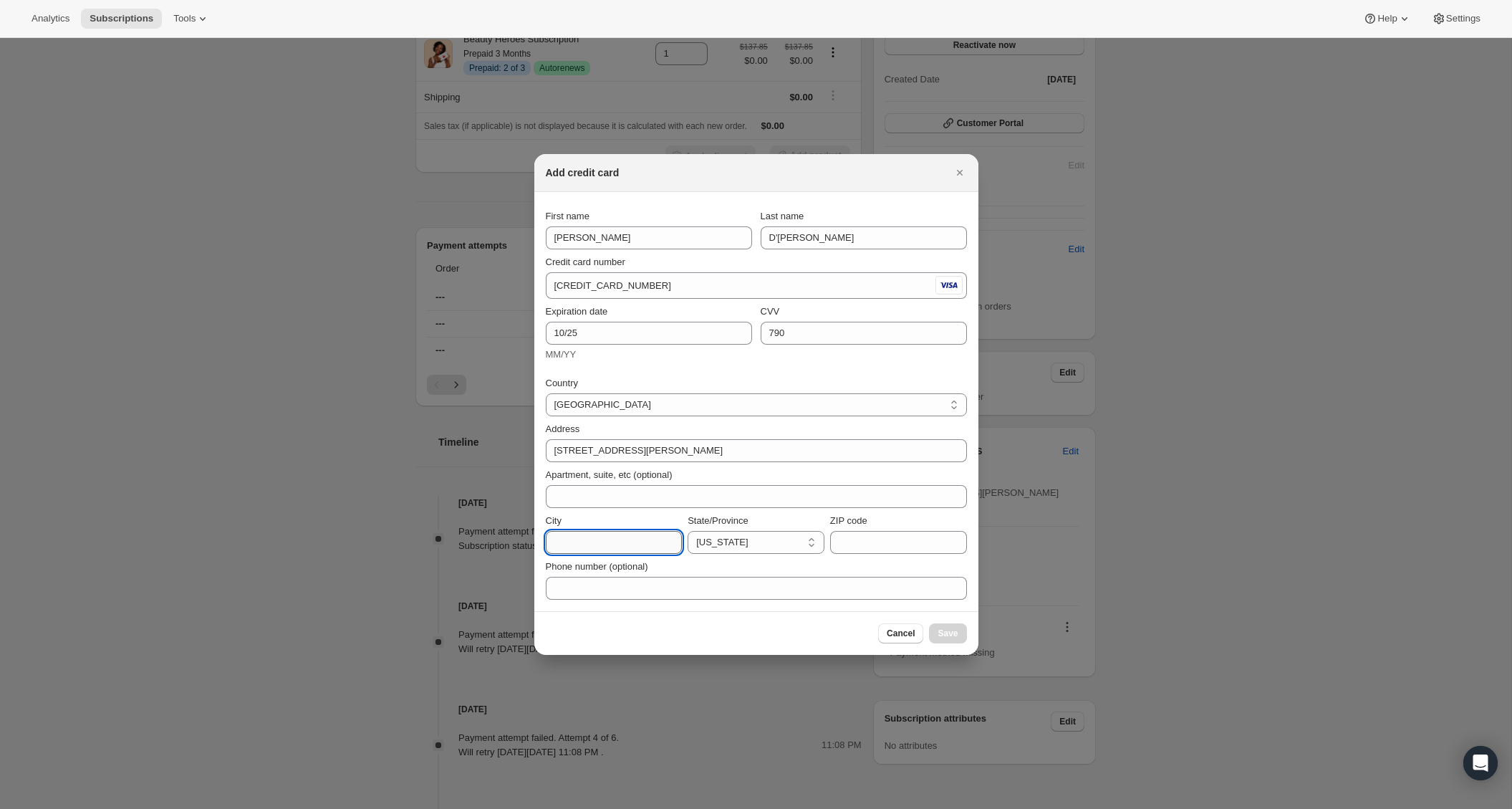
click at [643, 546] on input "City" at bounding box center [614, 542] width 137 height 23
type input "Novato"
click at [723, 538] on select "Alabama Alaska American Samoa Arizona Arkansas Armed Forces Americas Armed Forc…" at bounding box center [756, 542] width 137 height 23
select select "CA"
click at [687, 531] on select "Alabama Alaska American Samoa Arizona Arkansas Armed Forces Americas Armed Forc…" at bounding box center [756, 542] width 137 height 23
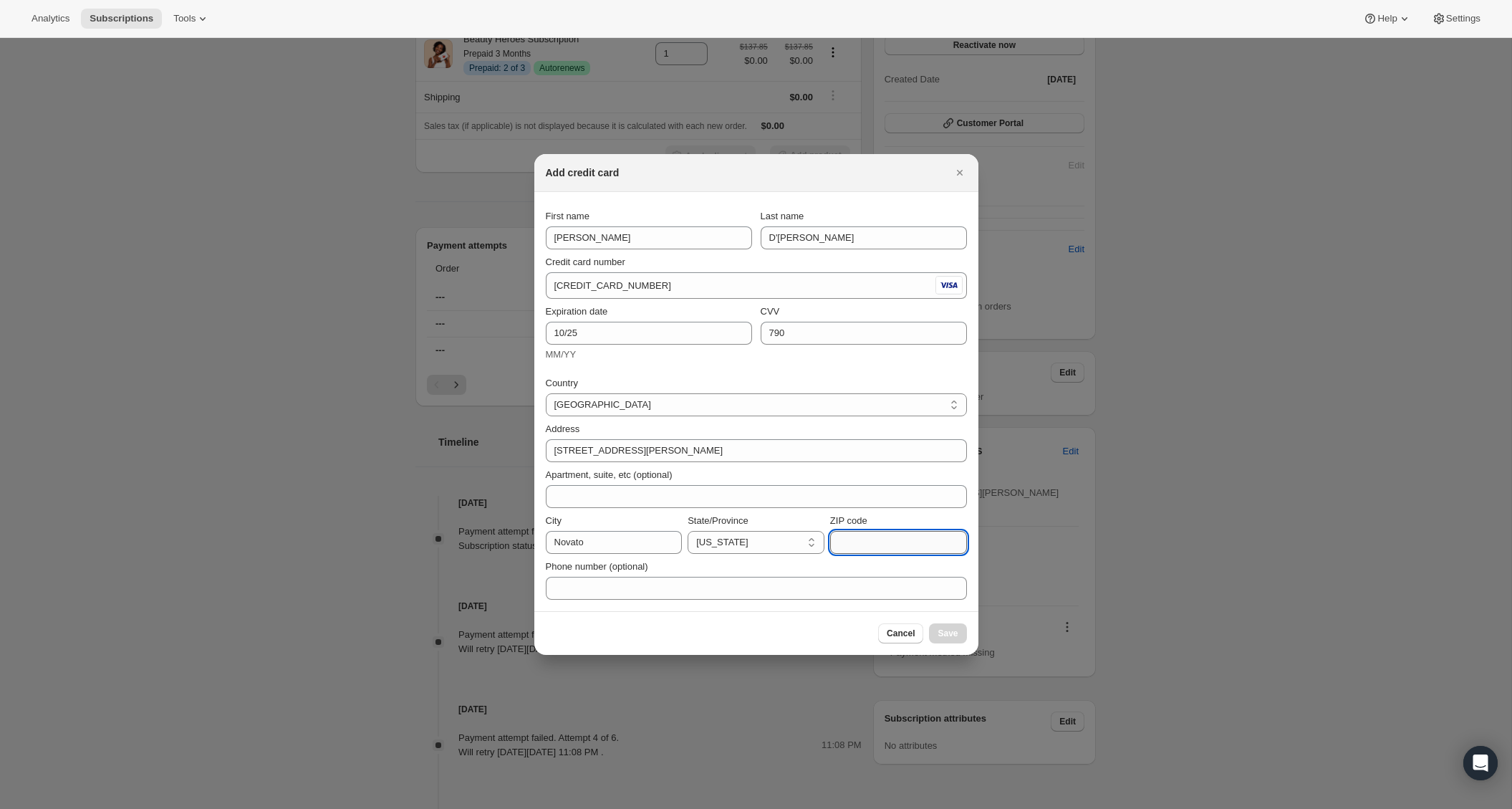
click at [859, 534] on input "ZIP code" at bounding box center [898, 542] width 137 height 23
click at [888, 538] on input "94945" at bounding box center [898, 542] width 137 height 23
type input "94945"
click at [945, 639] on button "Save" at bounding box center [947, 633] width 37 height 20
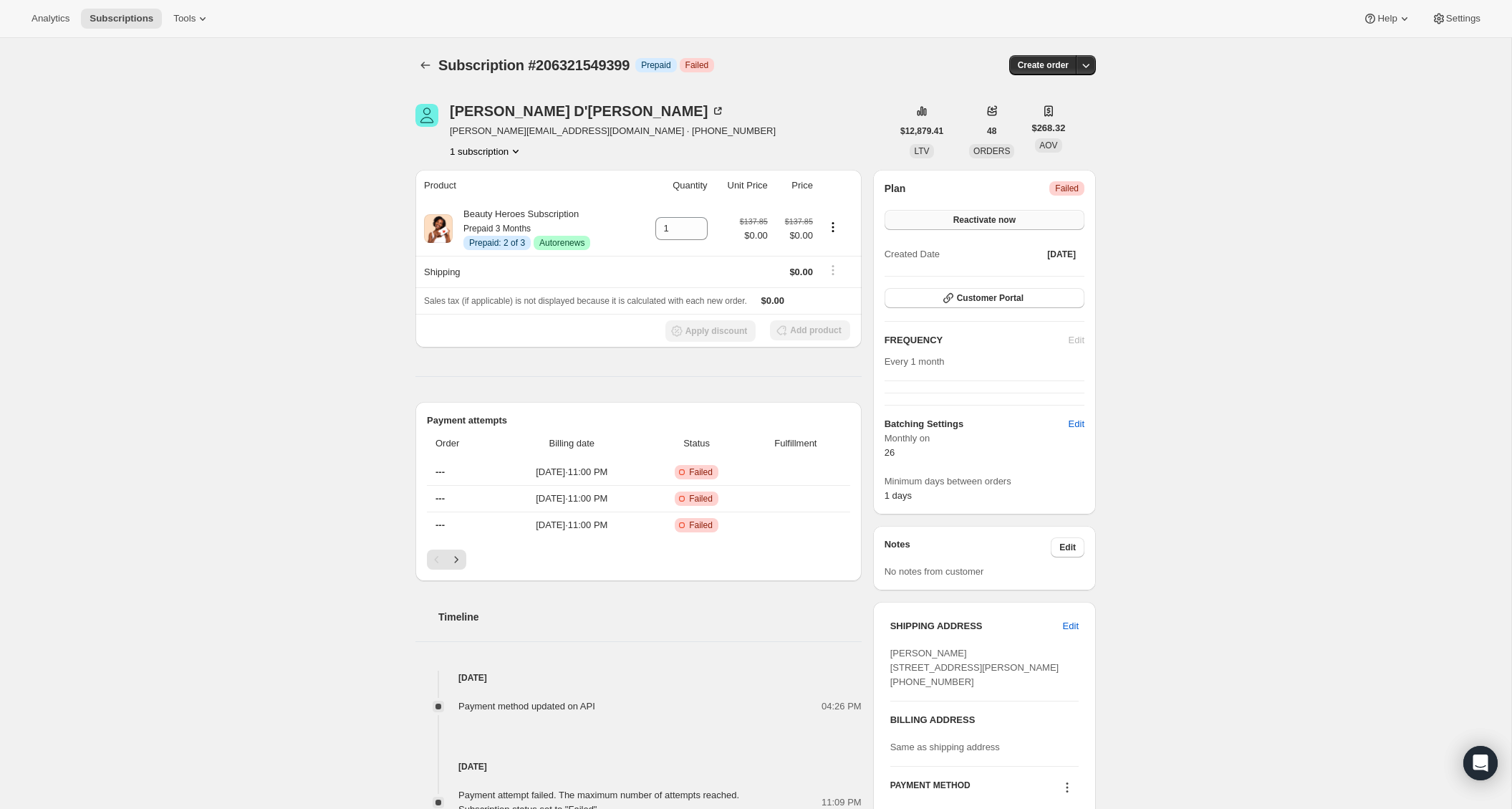
click at [1021, 216] on button "Reactivate now" at bounding box center [985, 220] width 200 height 20
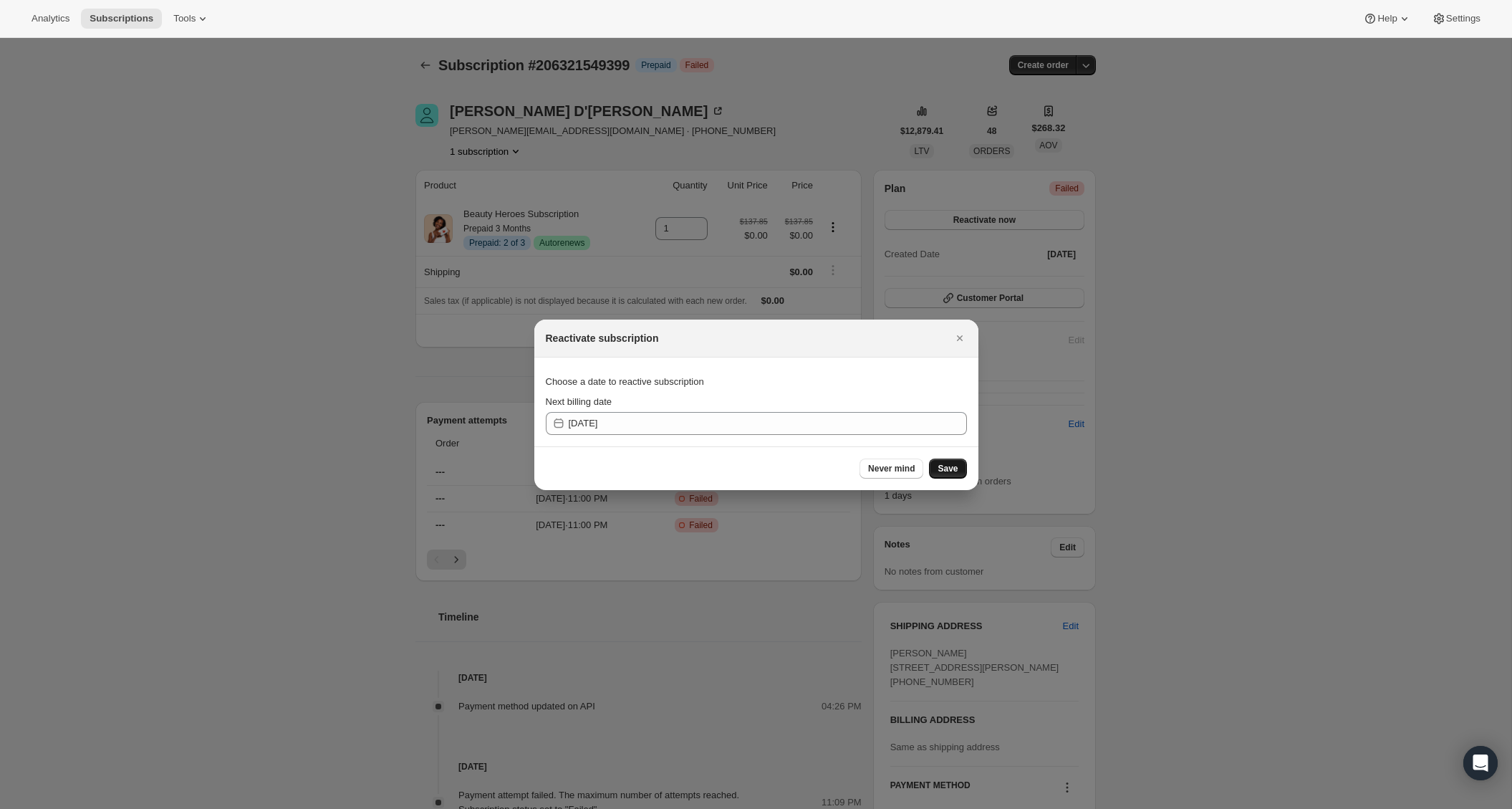
click at [946, 467] on span "Save" at bounding box center [947, 469] width 20 height 12
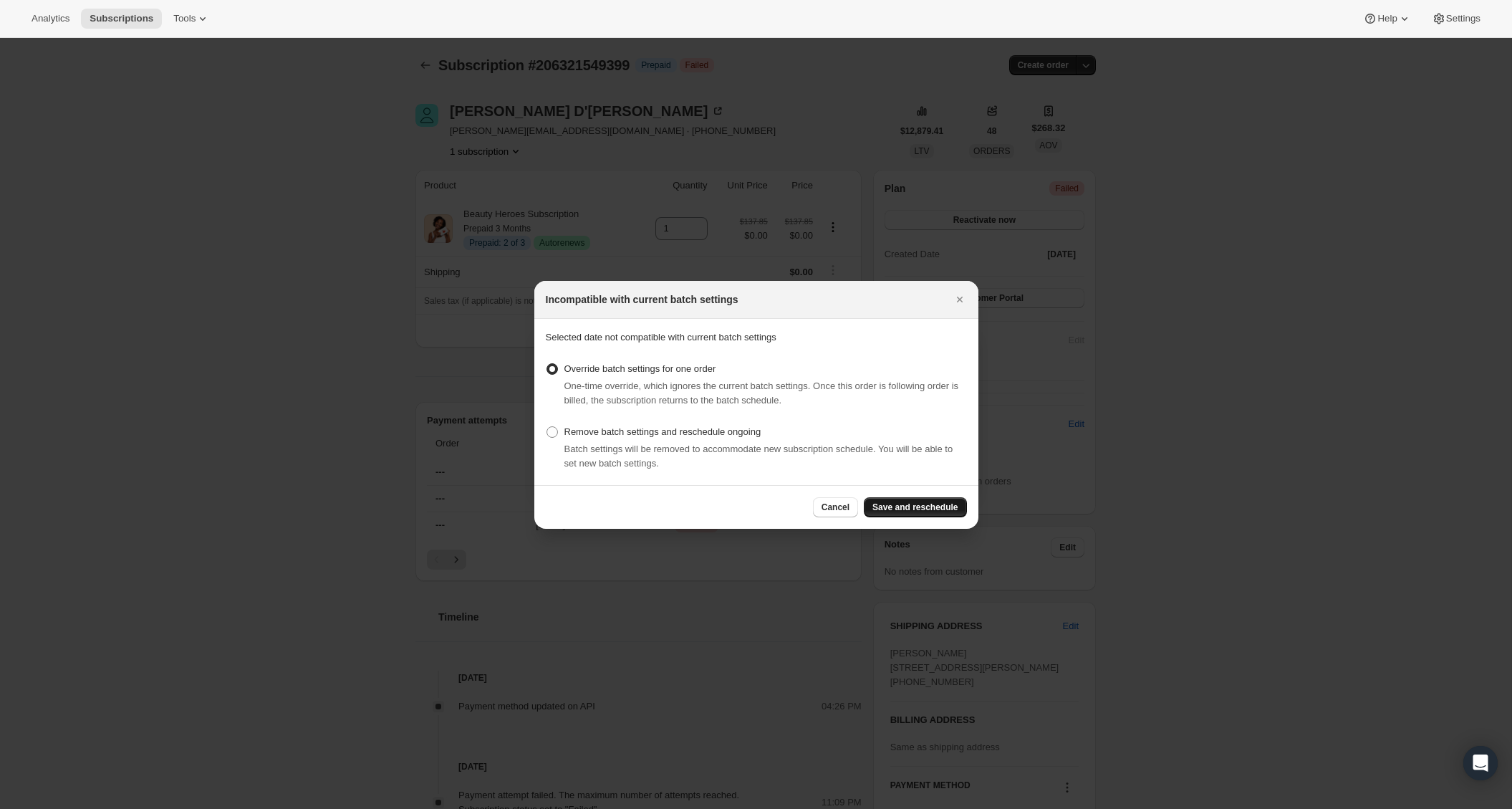
click at [931, 503] on span "Save and reschedule" at bounding box center [915, 508] width 85 height 12
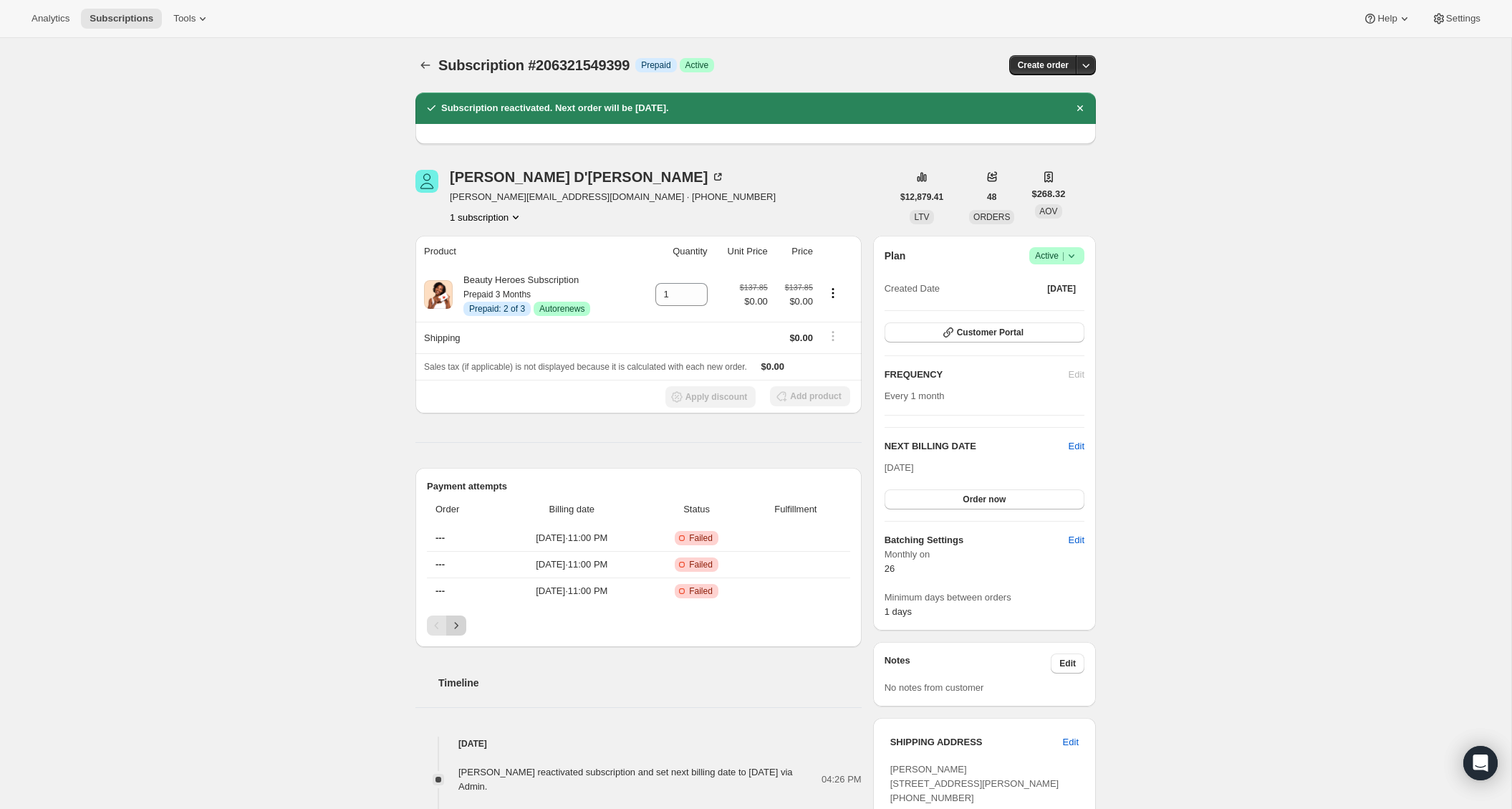
click at [459, 628] on icon "Next" at bounding box center [457, 626] width 15 height 15
click at [450, 627] on icon "Next" at bounding box center [457, 626] width 15 height 15
click at [436, 629] on icon "Previous" at bounding box center [437, 626] width 15 height 15
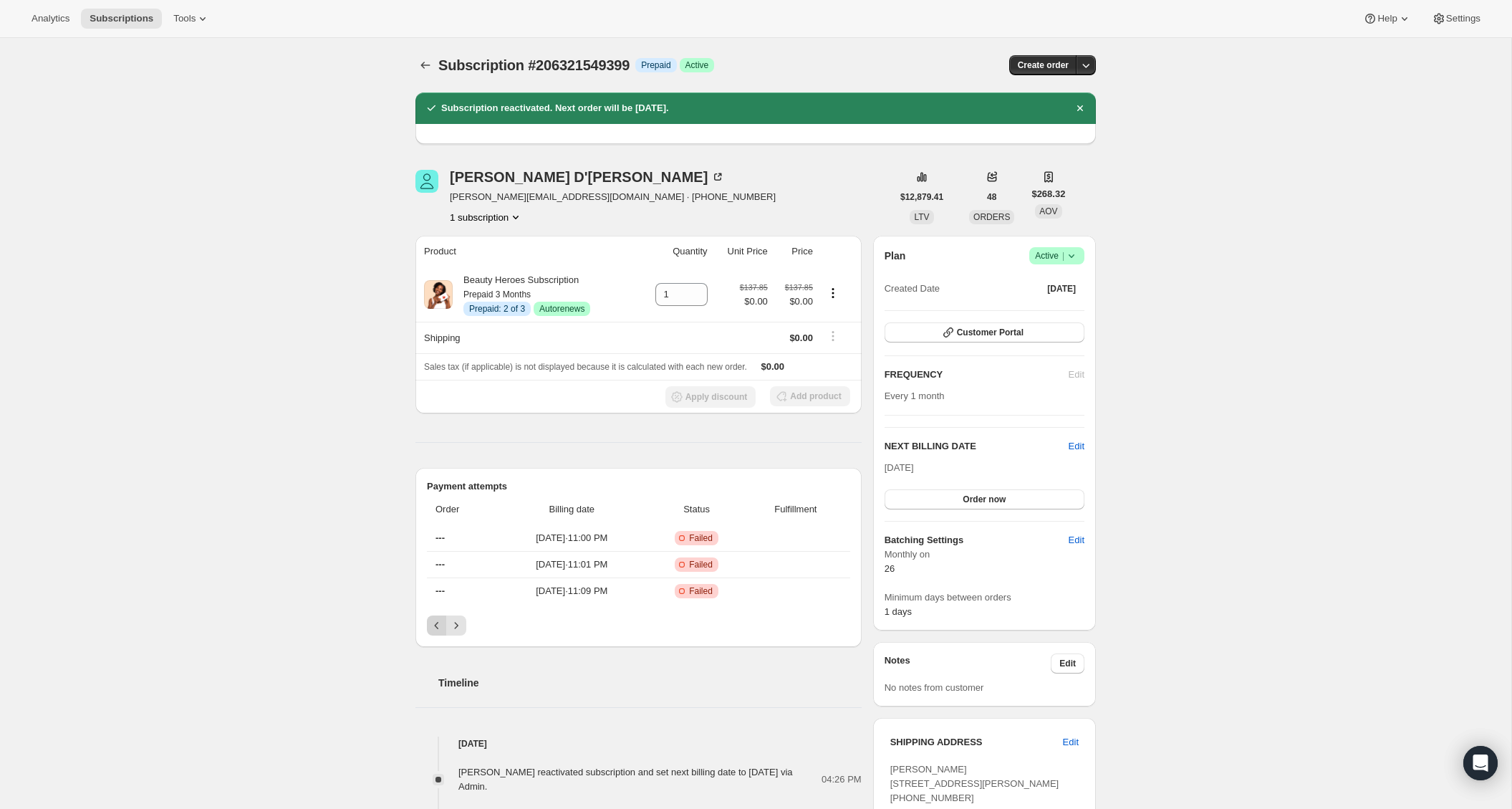
click at [436, 629] on icon "Previous" at bounding box center [437, 626] width 15 height 15
click at [436, 629] on div "Pagination" at bounding box center [436, 630] width 20 height 20
click at [436, 629] on div "Pagination" at bounding box center [436, 625] width 20 height 20
click at [988, 497] on span "Order now" at bounding box center [984, 500] width 43 height 12
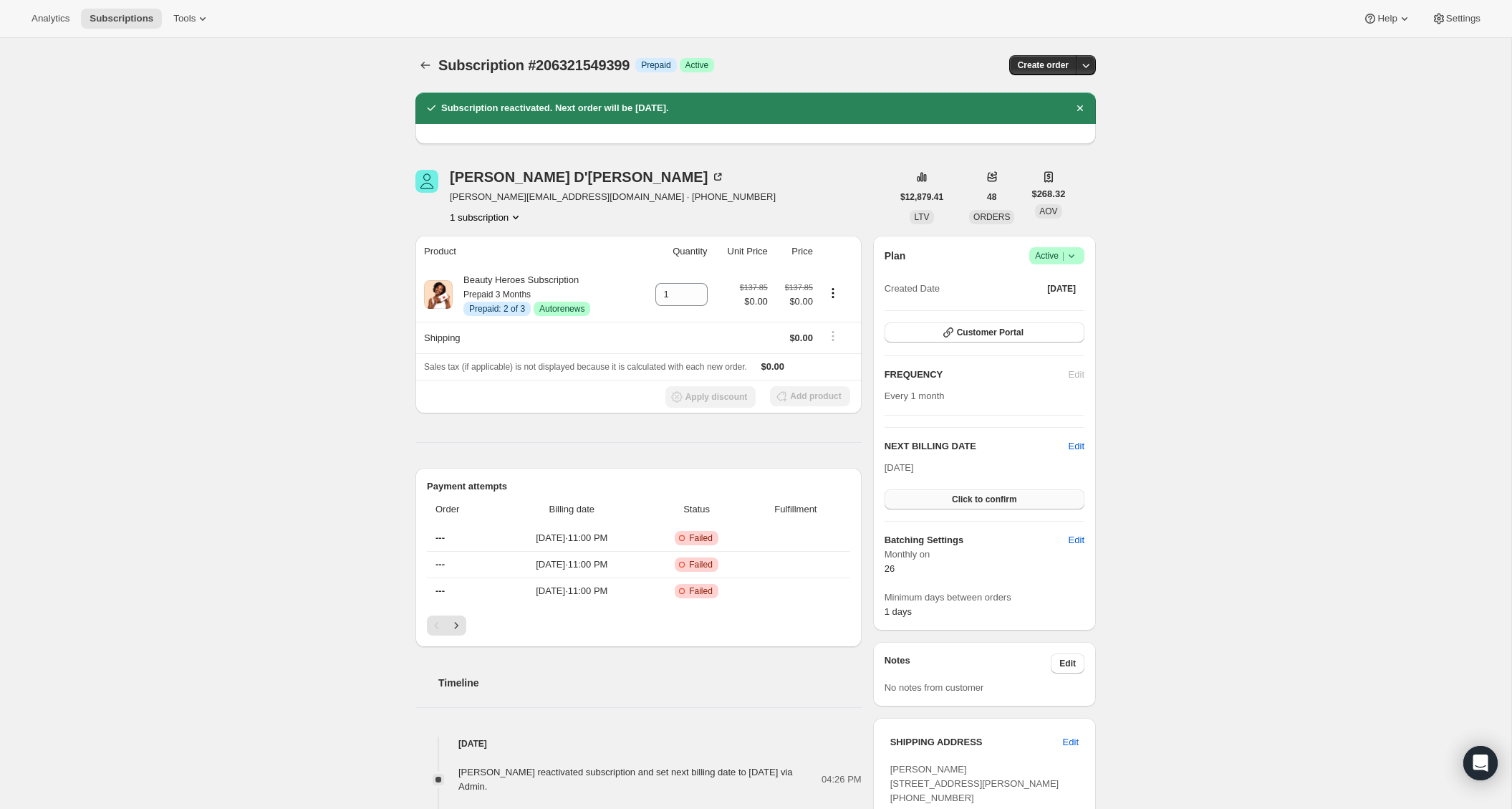
click at [988, 497] on span "Click to confirm" at bounding box center [984, 500] width 65 height 12
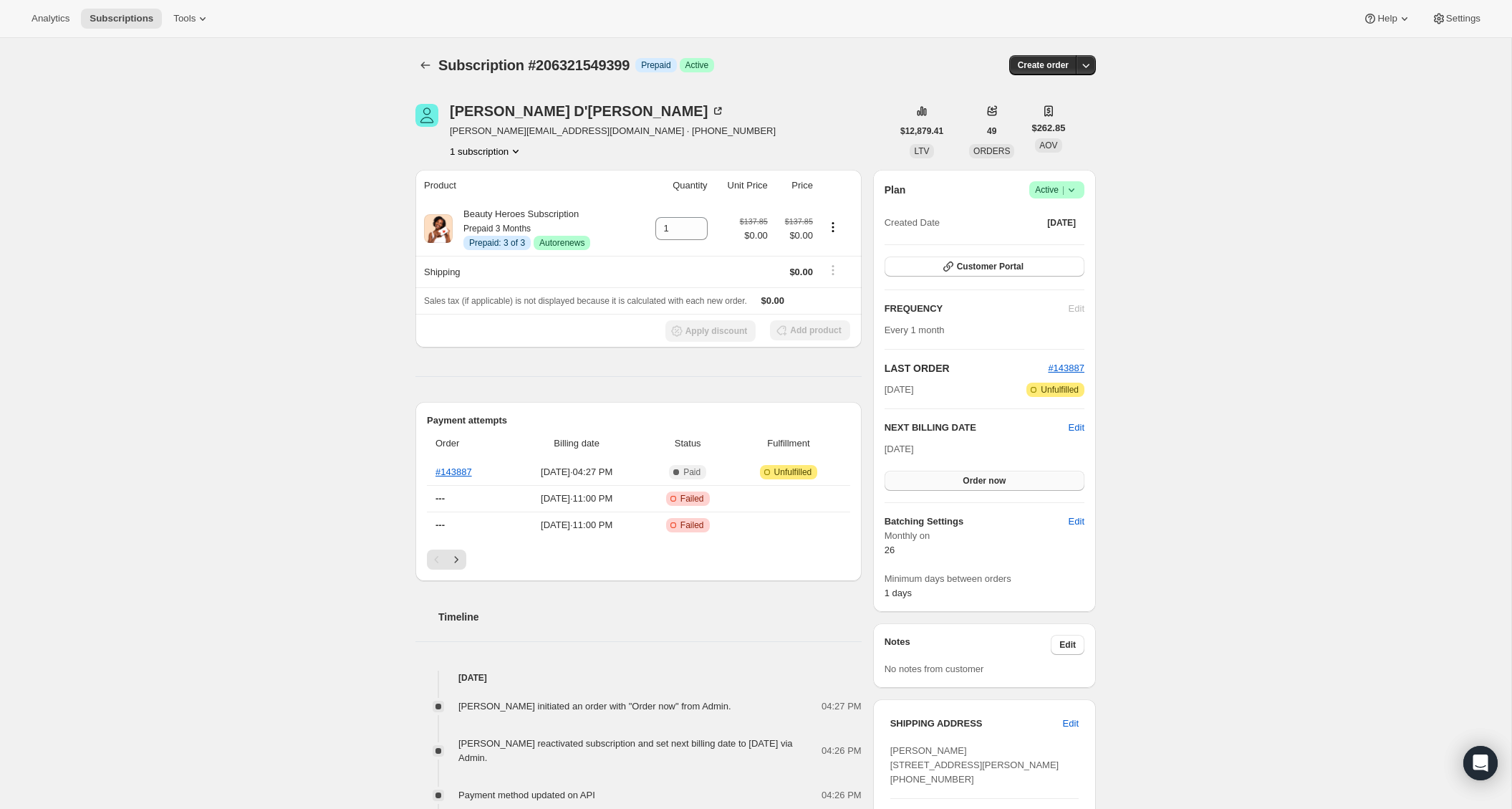
click at [1014, 481] on button "Order now" at bounding box center [985, 481] width 200 height 20
click at [1014, 481] on span "Click to confirm" at bounding box center [984, 481] width 65 height 12
click at [1024, 480] on button "Order now" at bounding box center [985, 481] width 200 height 20
click at [1024, 480] on button "Click to confirm" at bounding box center [985, 481] width 200 height 20
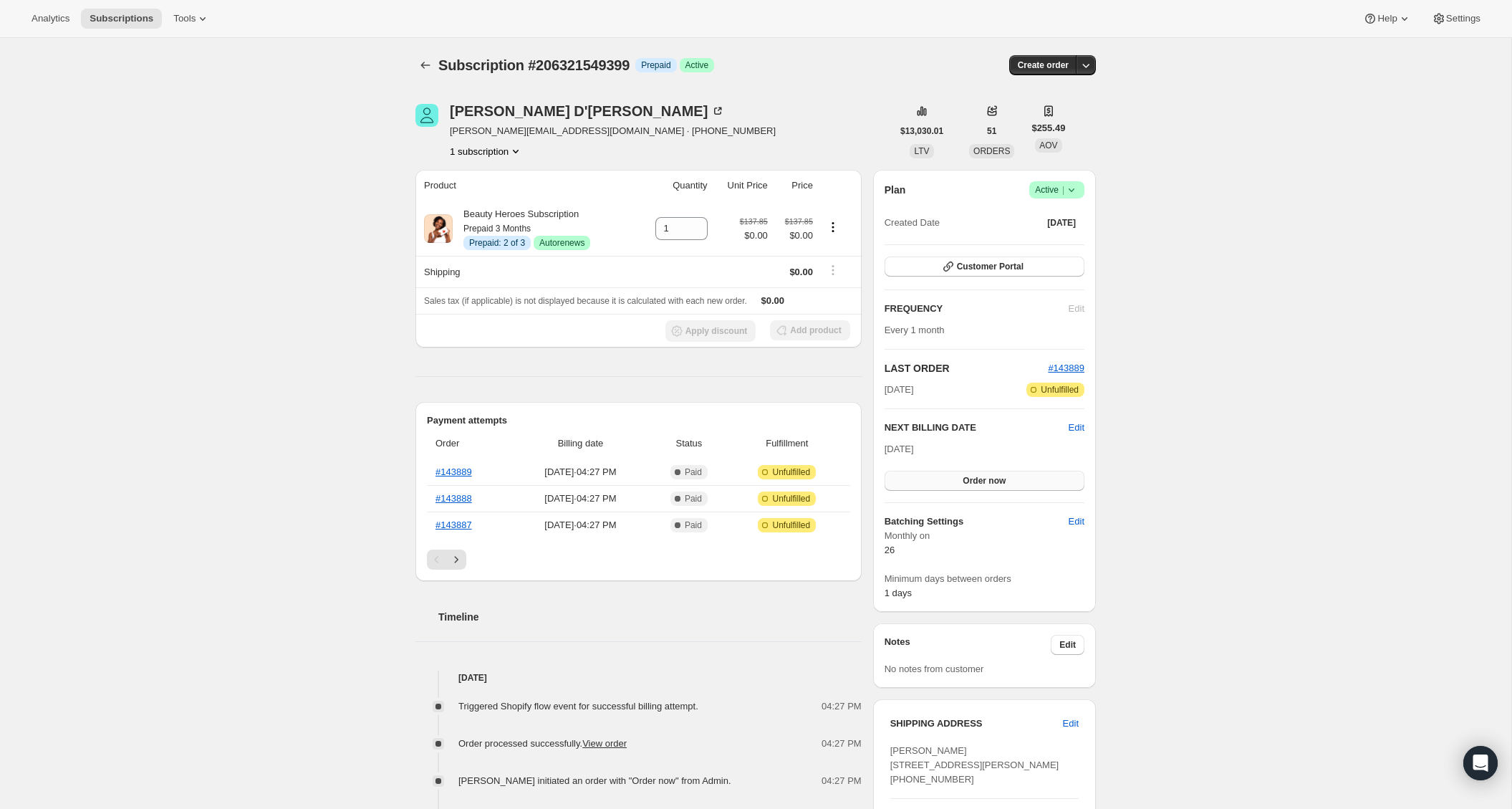
click at [970, 475] on span "Order now" at bounding box center [984, 481] width 43 height 12
click at [952, 484] on span "Click to confirm" at bounding box center [984, 481] width 65 height 12
click at [1077, 428] on span "Edit" at bounding box center [1076, 428] width 15 height 15
click at [971, 453] on input "[DATE]" at bounding box center [985, 454] width 200 height 24
type input "[DATE]"
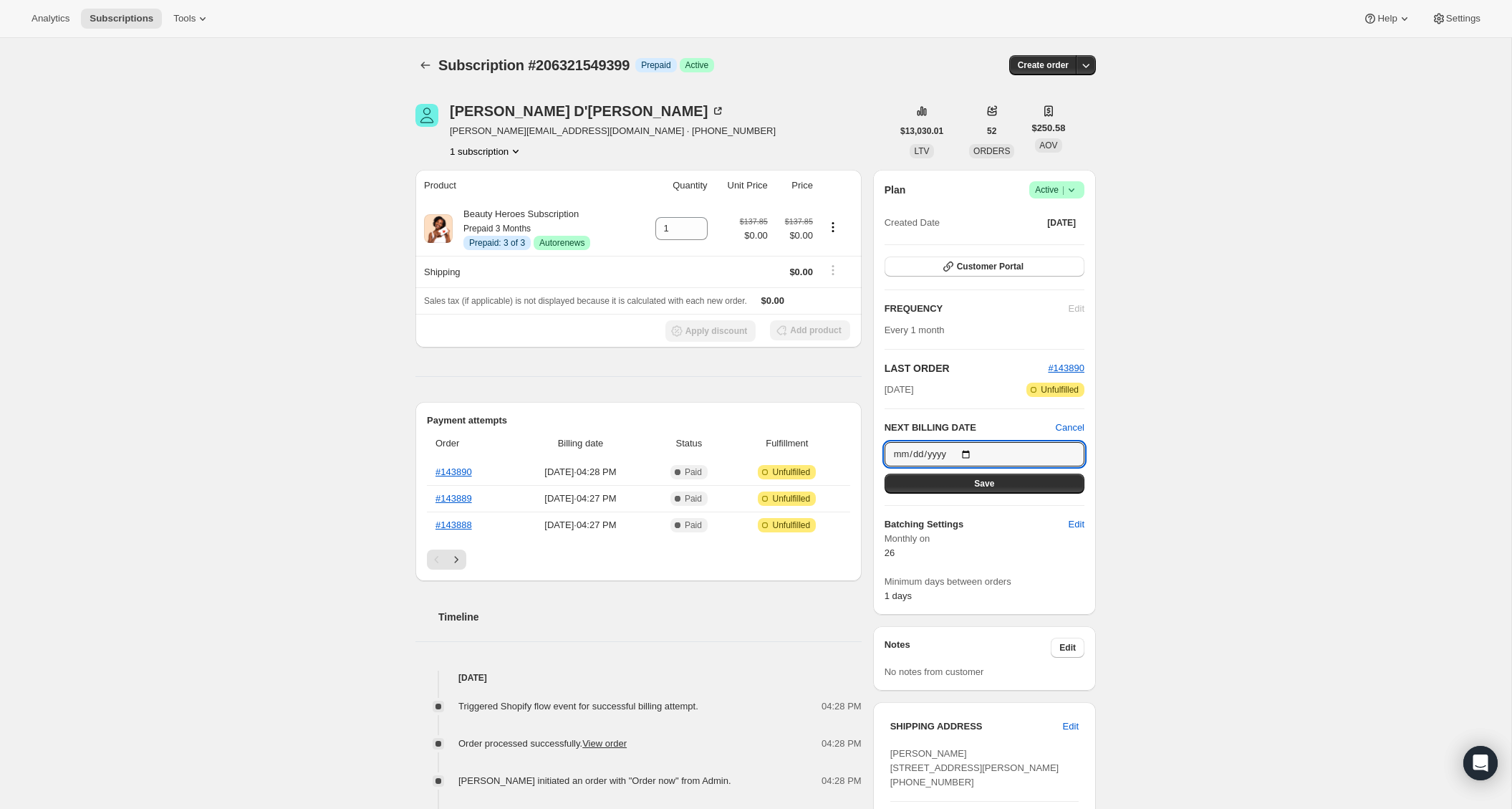
click at [1024, 484] on button "Save" at bounding box center [985, 483] width 200 height 20
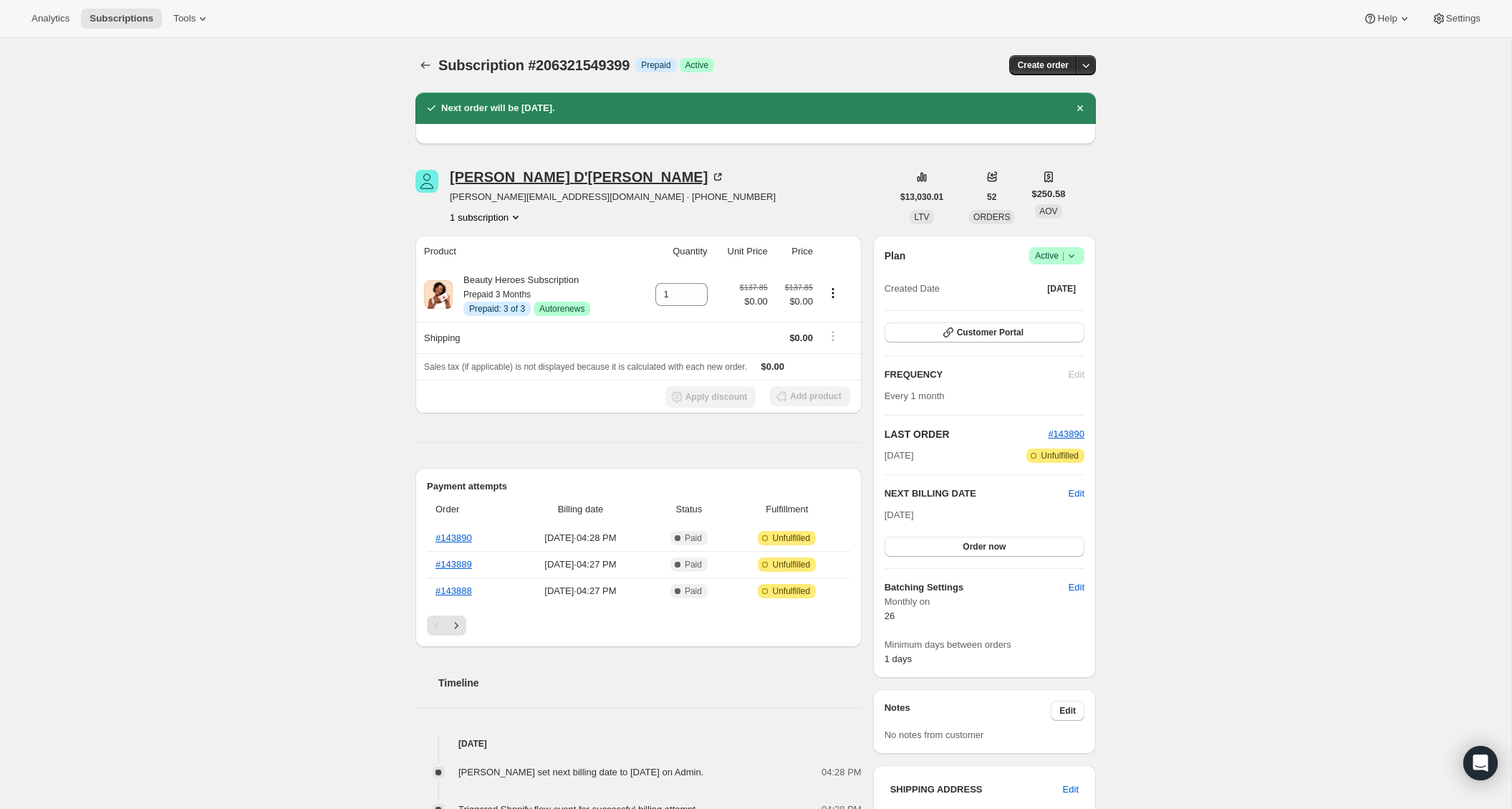
click at [527, 179] on div "Robyn D'Angelica" at bounding box center [587, 177] width 275 height 15
